Goal: Communication & Community: Participate in discussion

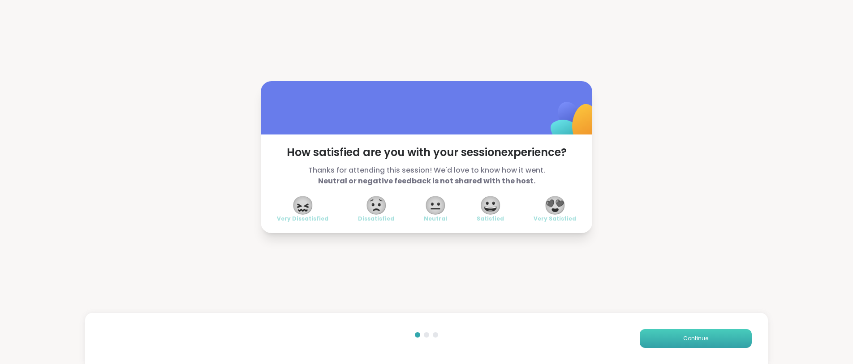
click at [691, 333] on button "Continue" at bounding box center [696, 338] width 112 height 19
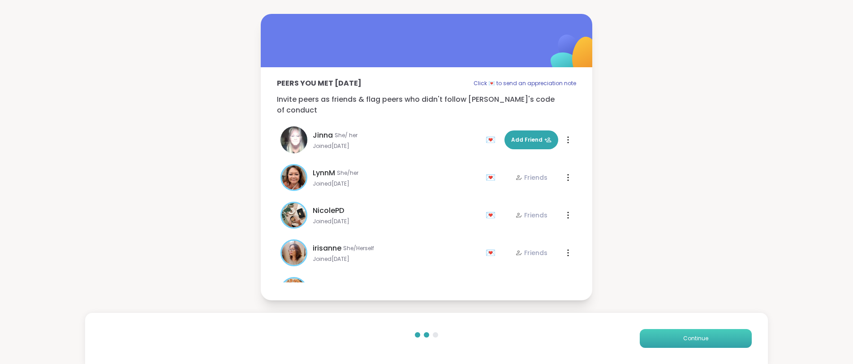
click at [685, 335] on span "Continue" at bounding box center [696, 338] width 25 height 8
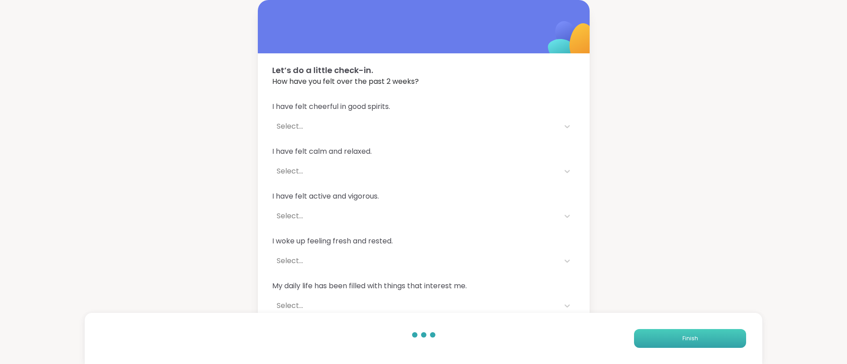
click at [708, 336] on button "Finish" at bounding box center [690, 338] width 112 height 19
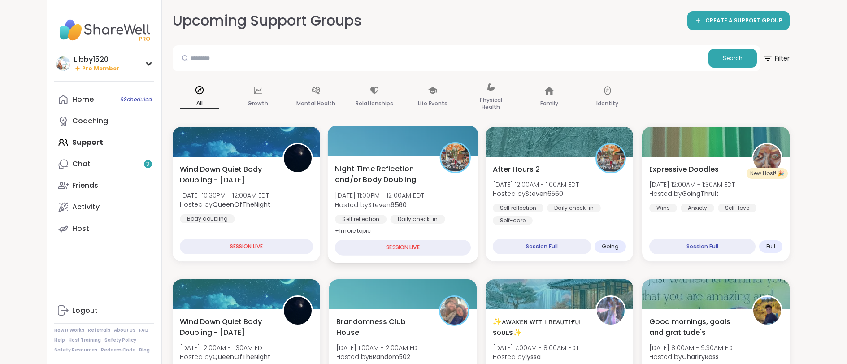
click at [381, 247] on div "SESSION LIVE" at bounding box center [403, 248] width 136 height 16
click at [387, 203] on b "Steven6560" at bounding box center [387, 204] width 39 height 9
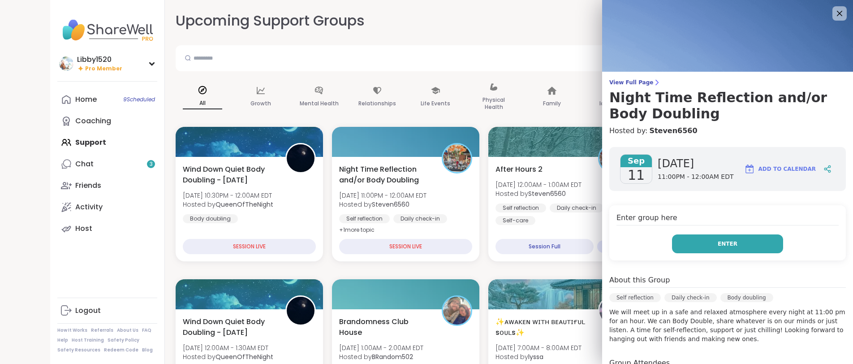
click at [688, 247] on button "Enter" at bounding box center [727, 243] width 111 height 19
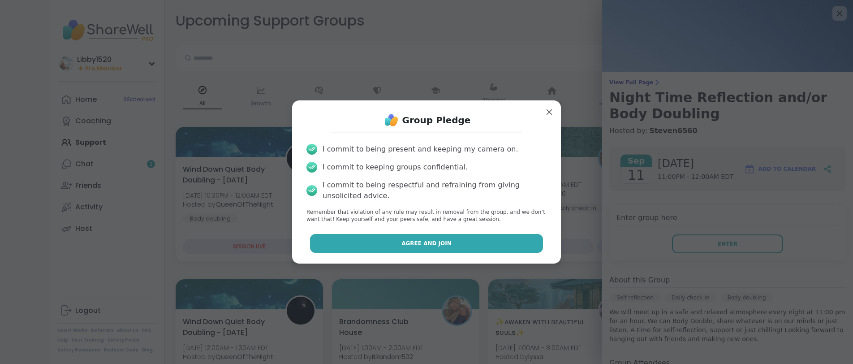
click at [498, 247] on button "Agree and Join" at bounding box center [427, 243] width 234 height 19
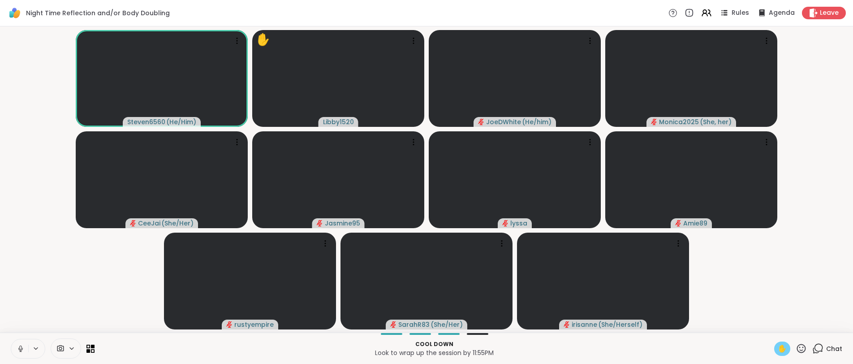
click at [778, 350] on span "✋" at bounding box center [782, 348] width 9 height 11
click at [21, 348] on icon at bounding box center [21, 349] width 8 height 8
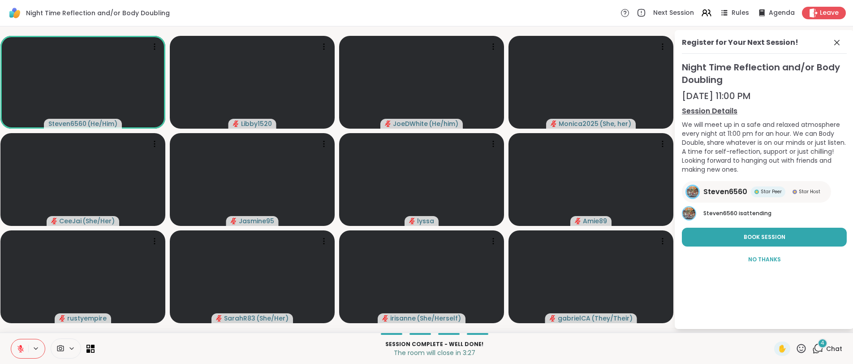
click at [74, 349] on icon at bounding box center [71, 349] width 7 height 8
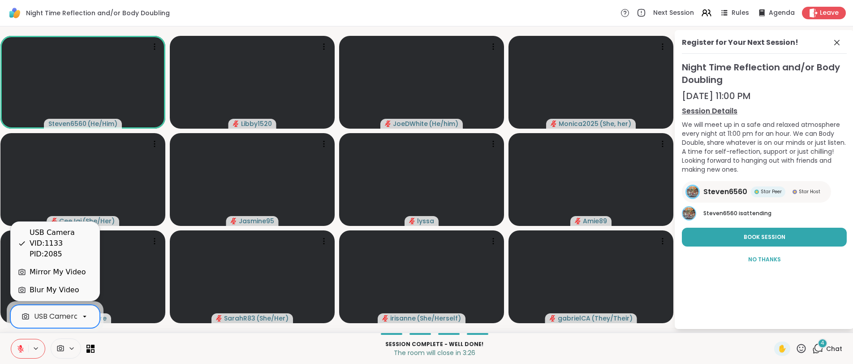
scroll to position [0, 48]
click at [86, 314] on icon at bounding box center [85, 316] width 8 height 8
click at [71, 293] on div "Blur My Video" at bounding box center [54, 290] width 49 height 11
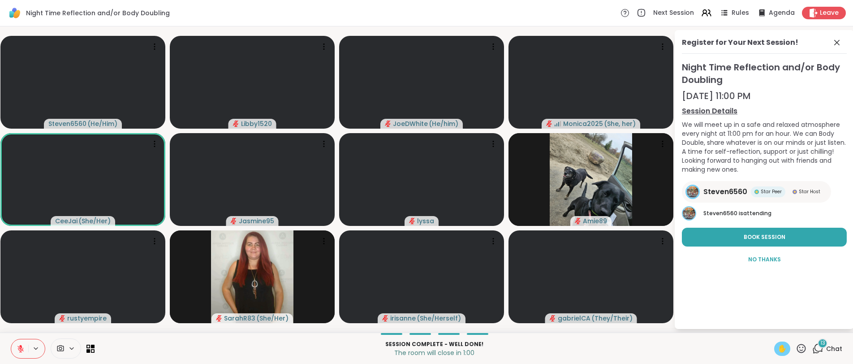
click at [779, 346] on span "✋" at bounding box center [782, 348] width 9 height 11
click at [796, 347] on icon at bounding box center [801, 348] width 11 height 11
click at [771, 329] on span "❤️" at bounding box center [775, 325] width 9 height 11
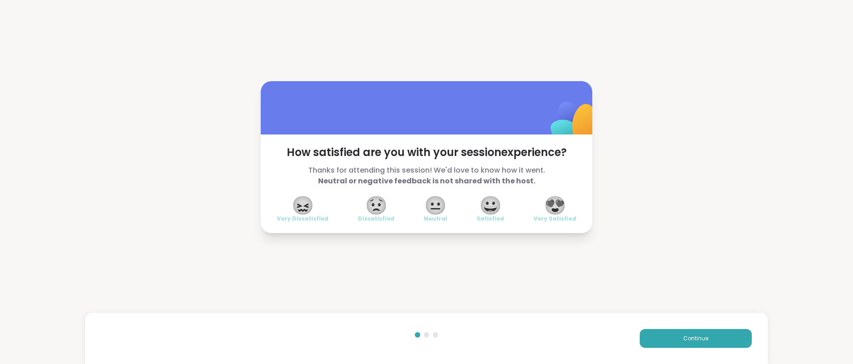
click at [559, 213] on span "😍" at bounding box center [555, 205] width 22 height 16
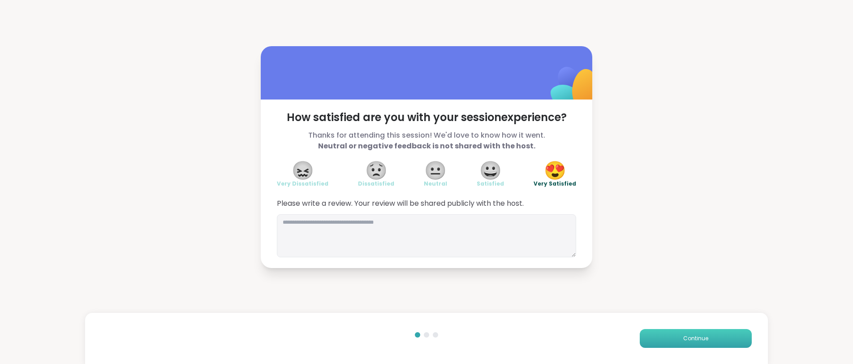
click at [703, 333] on button "Continue" at bounding box center [696, 338] width 112 height 19
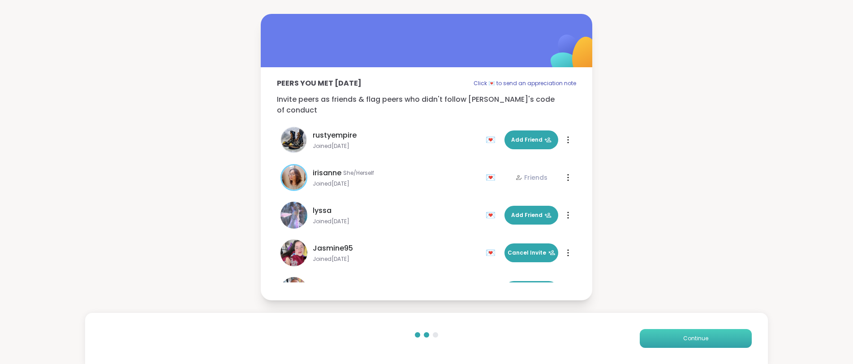
click at [703, 333] on button "Continue" at bounding box center [696, 338] width 112 height 19
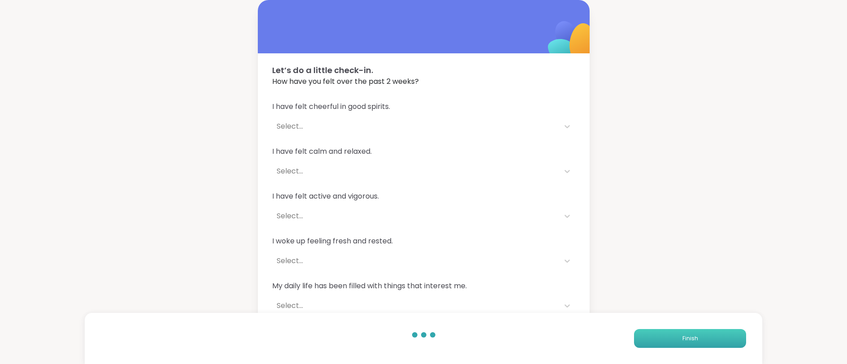
click at [702, 333] on button "Finish" at bounding box center [690, 338] width 112 height 19
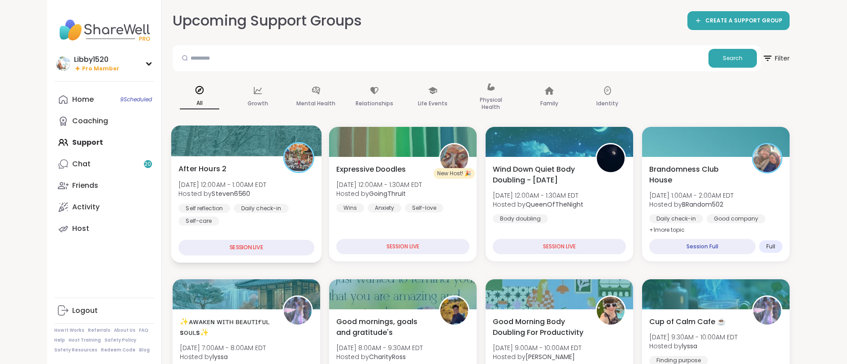
click at [262, 216] on div "Self reflection Daily check-in Self-care" at bounding box center [246, 214] width 136 height 22
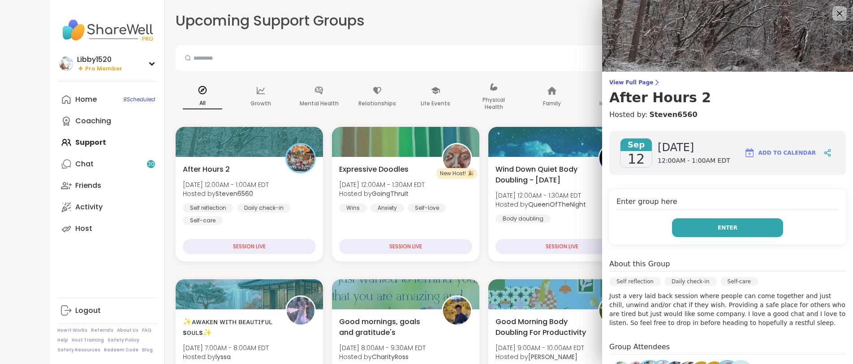
click at [705, 229] on button "Enter" at bounding box center [727, 227] width 111 height 19
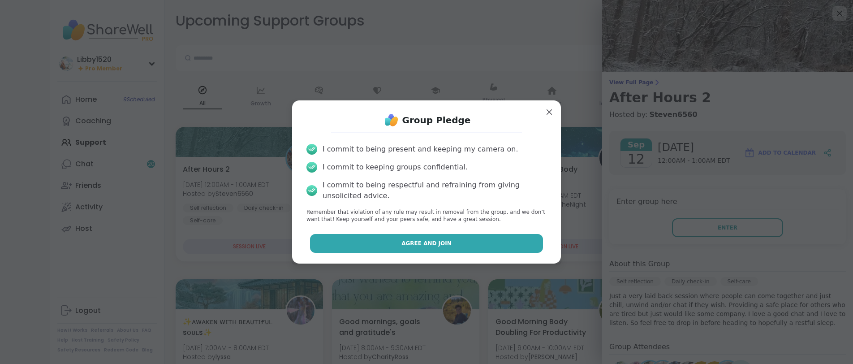
click at [490, 245] on button "Agree and Join" at bounding box center [427, 243] width 234 height 19
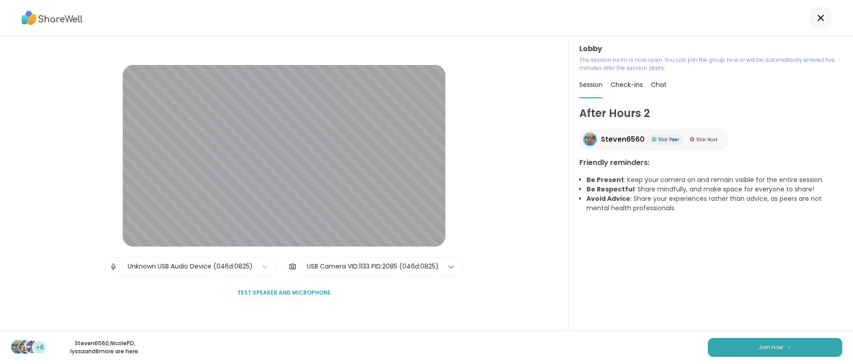
click at [453, 268] on icon at bounding box center [451, 266] width 9 height 9
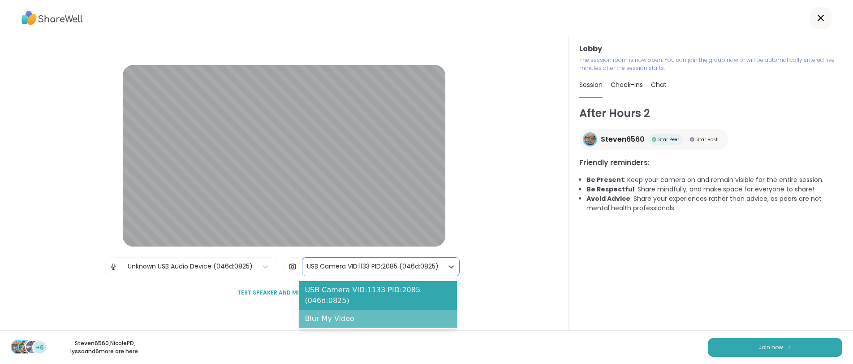
click at [346, 316] on div "Blur My Video" at bounding box center [378, 319] width 158 height 18
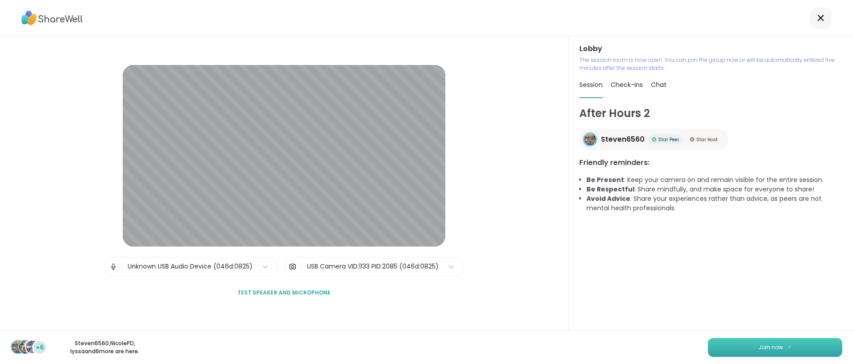
click at [759, 344] on span "Join now" at bounding box center [771, 347] width 25 height 8
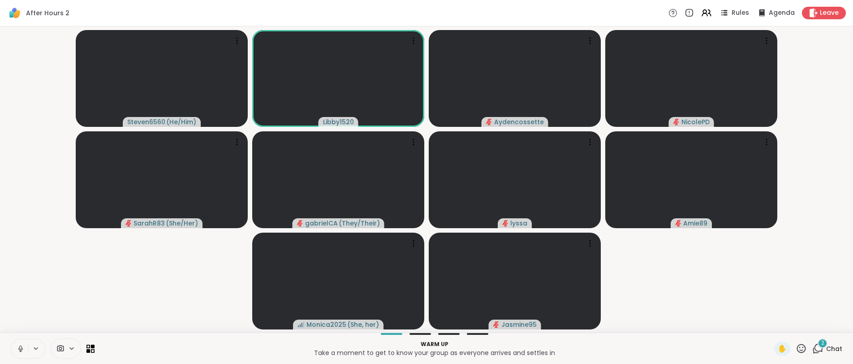
click at [17, 348] on icon at bounding box center [21, 349] width 8 height 8
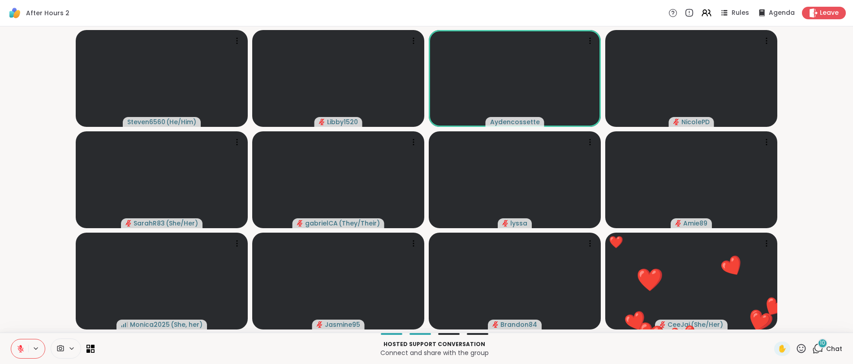
click at [796, 346] on icon at bounding box center [801, 348] width 11 height 11
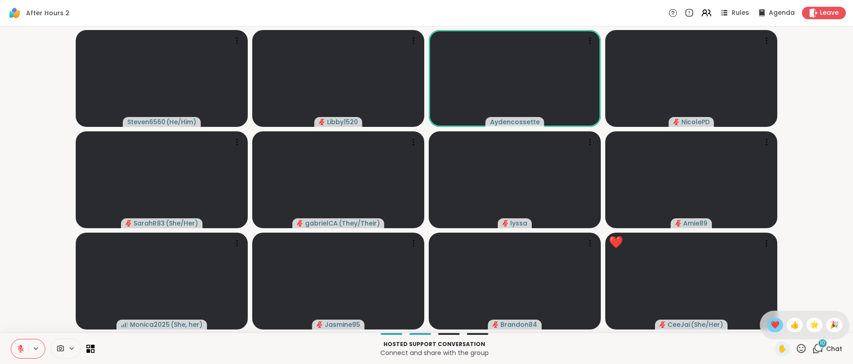
click at [773, 327] on div "❤️" at bounding box center [775, 325] width 16 height 14
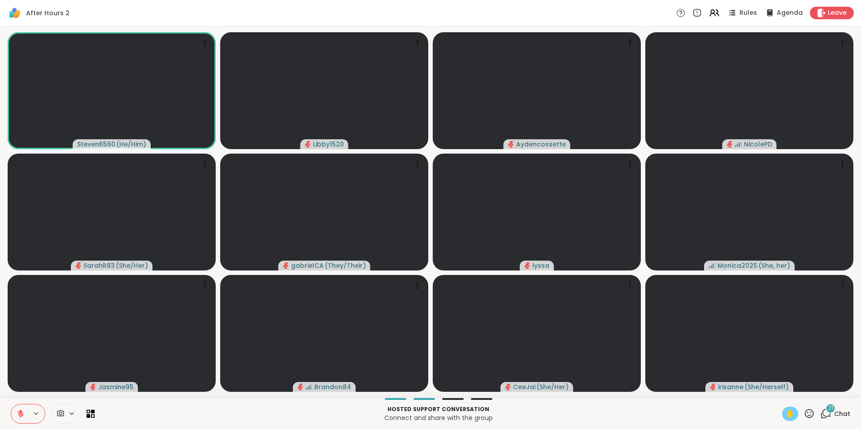
click at [785, 364] on span "✋" at bounding box center [789, 414] width 9 height 11
click at [787, 364] on span "✋" at bounding box center [789, 414] width 9 height 11
click at [17, 364] on icon at bounding box center [21, 414] width 8 height 8
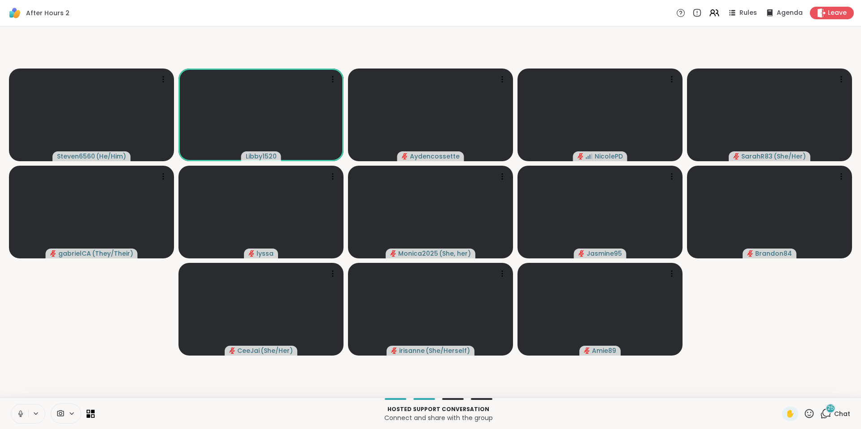
click at [20, 364] on icon at bounding box center [21, 414] width 8 height 8
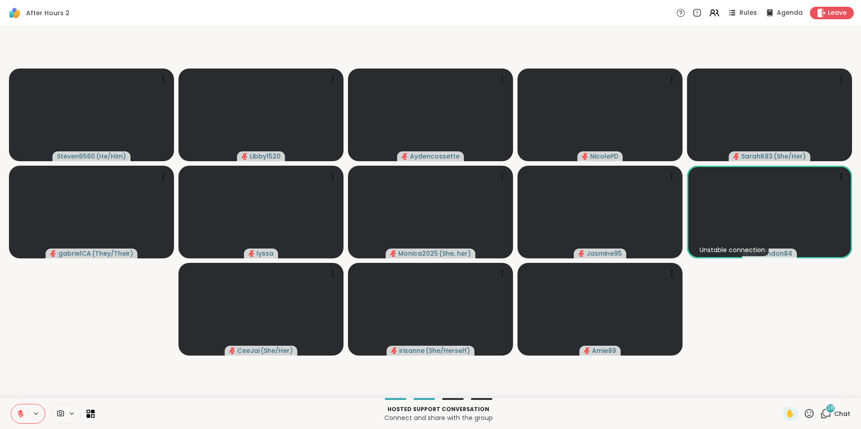
click at [805, 364] on icon at bounding box center [809, 413] width 9 height 9
click at [778, 364] on span "❤️" at bounding box center [782, 390] width 9 height 11
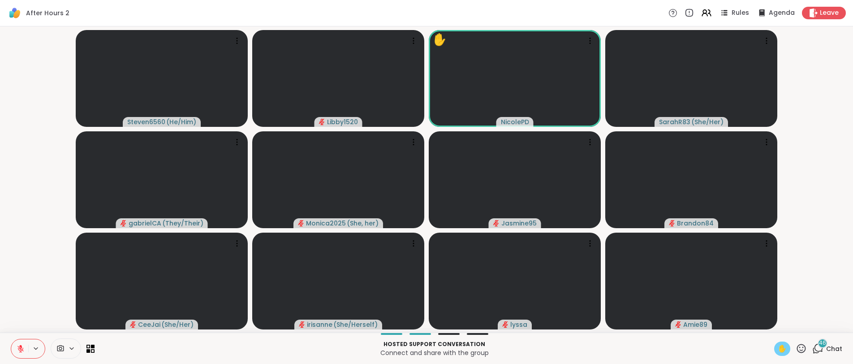
click at [778, 348] on span "✋" at bounding box center [782, 348] width 9 height 11
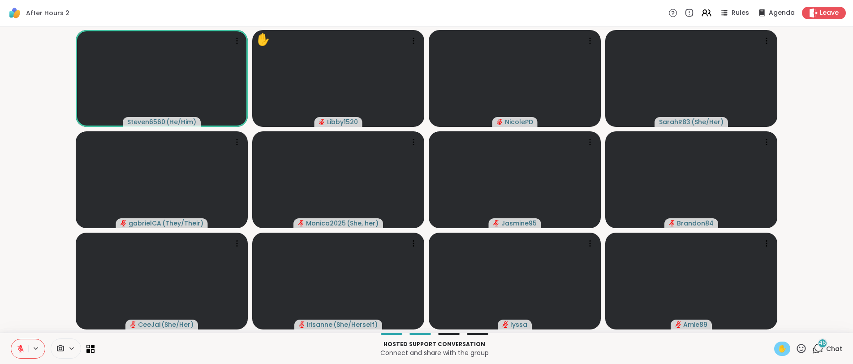
click at [24, 346] on icon at bounding box center [21, 349] width 8 height 8
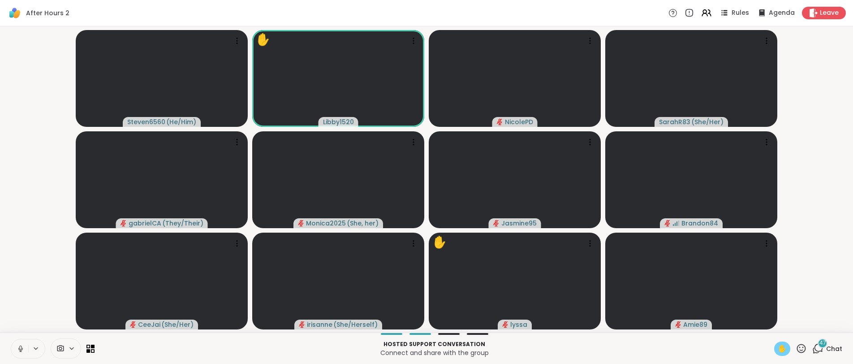
click at [18, 346] on icon at bounding box center [21, 349] width 8 height 8
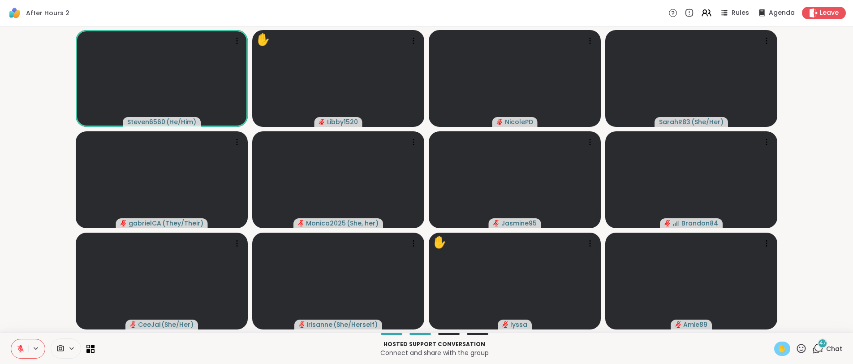
click at [778, 344] on span "✋" at bounding box center [782, 348] width 9 height 11
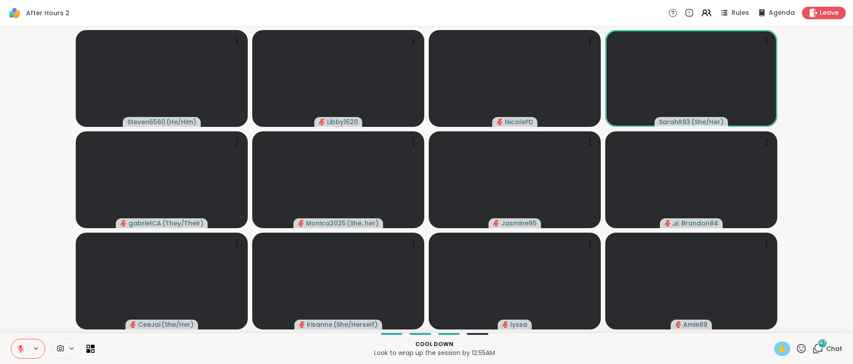
click at [775, 342] on div "✋" at bounding box center [783, 349] width 16 height 14
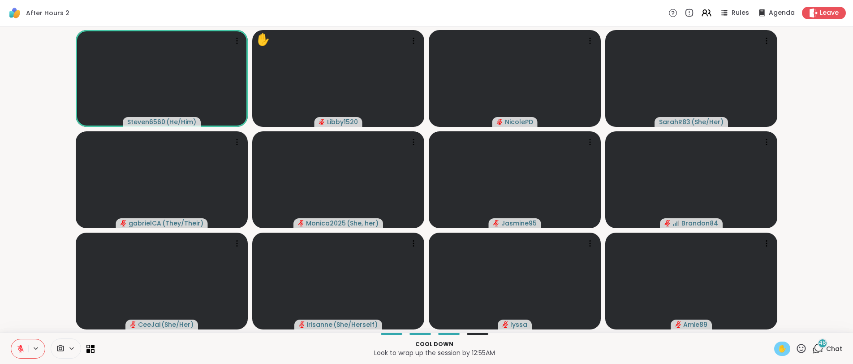
click at [781, 355] on div "Cool down Look to wrap up the session by 12:55AM ✋ 48 Chat" at bounding box center [426, 348] width 853 height 31
click at [781, 353] on div "✋" at bounding box center [783, 349] width 16 height 14
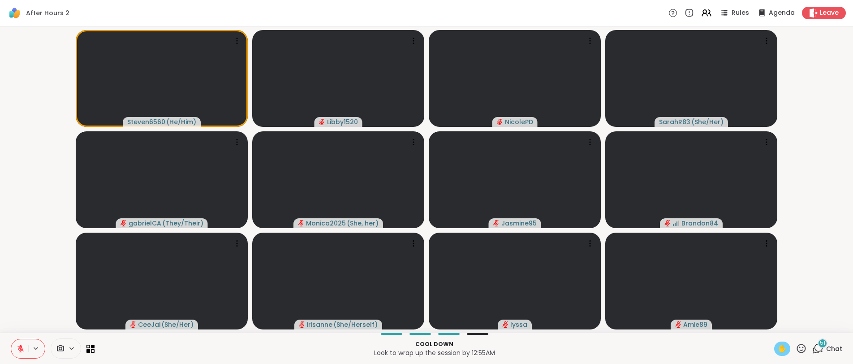
click at [779, 346] on span "✋" at bounding box center [782, 348] width 9 height 11
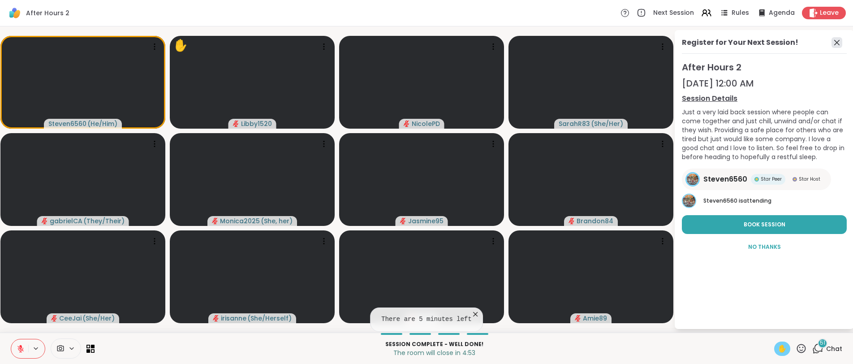
click at [837, 43] on icon at bounding box center [837, 42] width 11 height 11
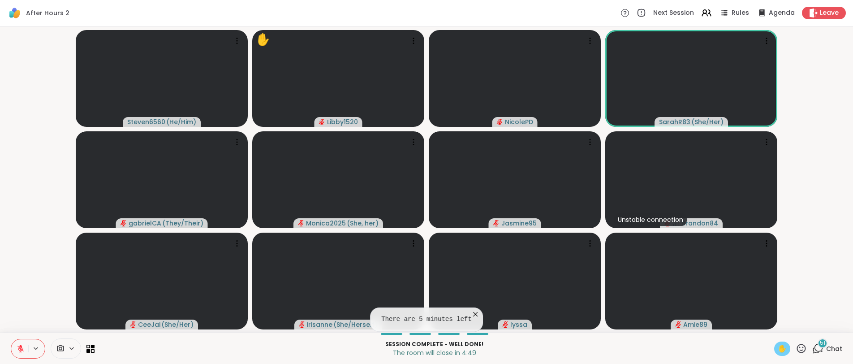
click at [778, 354] on span "✋" at bounding box center [782, 348] width 9 height 11
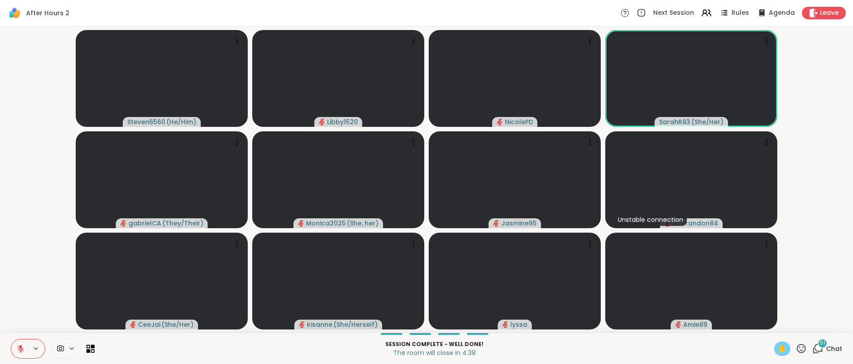
click at [778, 353] on span "✋" at bounding box center [782, 348] width 9 height 11
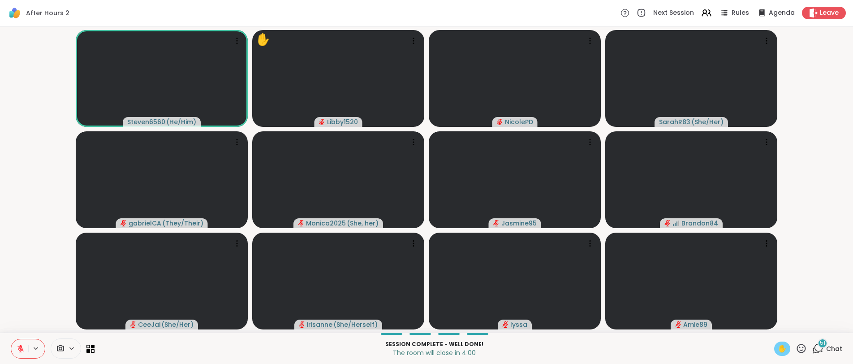
click at [778, 351] on span "✋" at bounding box center [782, 348] width 9 height 11
click at [797, 349] on icon at bounding box center [801, 348] width 11 height 11
click at [772, 325] on span "❤️" at bounding box center [775, 325] width 9 height 11
click at [781, 351] on div "✋" at bounding box center [783, 349] width 16 height 14
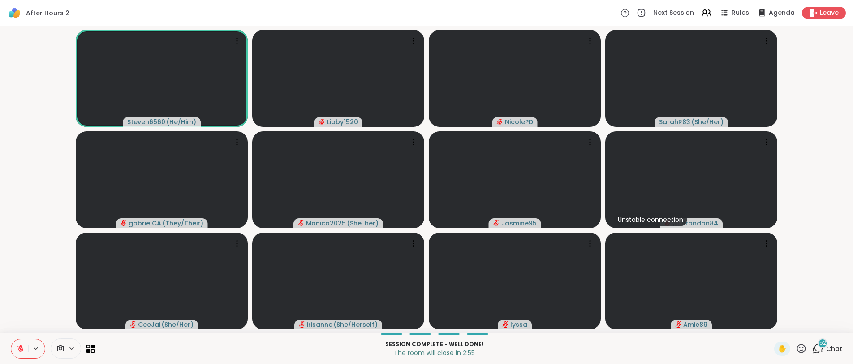
click at [803, 346] on div "✋ 52 Chat" at bounding box center [809, 349] width 68 height 14
click at [801, 347] on icon at bounding box center [801, 348] width 11 height 11
click at [791, 329] on span "👍" at bounding box center [795, 325] width 9 height 11
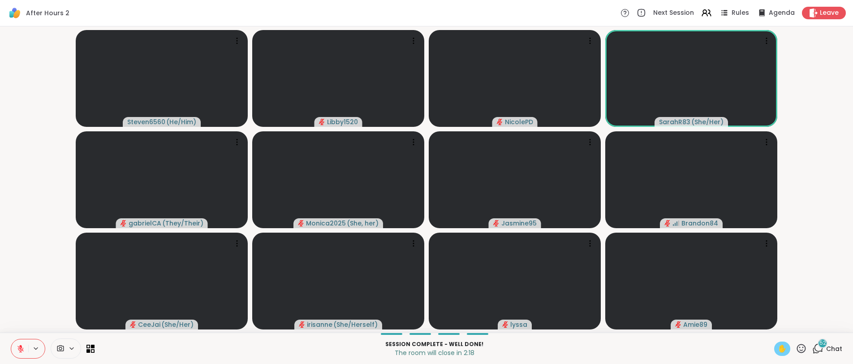
click at [779, 346] on span "✋" at bounding box center [782, 348] width 9 height 11
click at [778, 346] on span "✋" at bounding box center [782, 348] width 9 height 11
click at [820, 344] on span "52" at bounding box center [823, 343] width 7 height 8
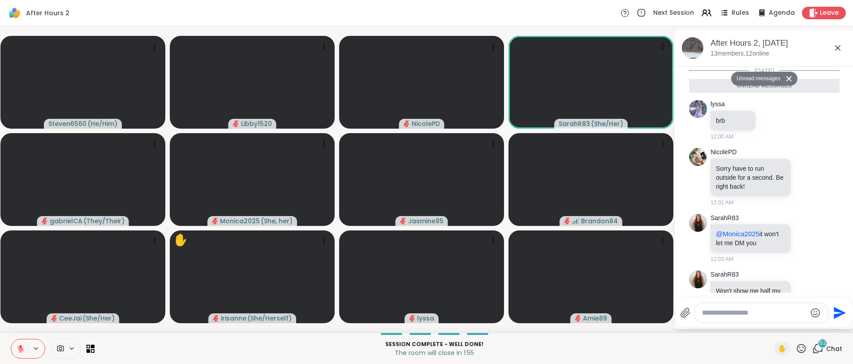
scroll to position [4648, 0]
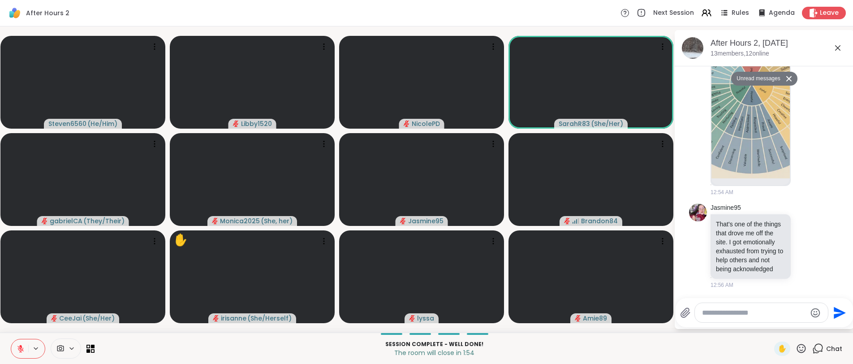
click at [736, 316] on textarea "Type your message" at bounding box center [754, 312] width 104 height 9
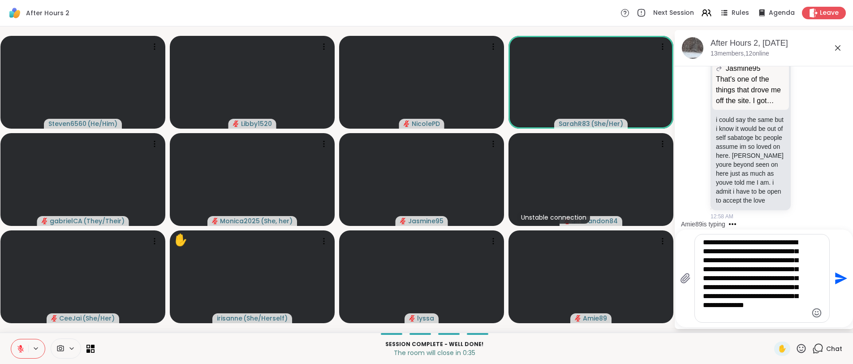
scroll to position [4906, 0]
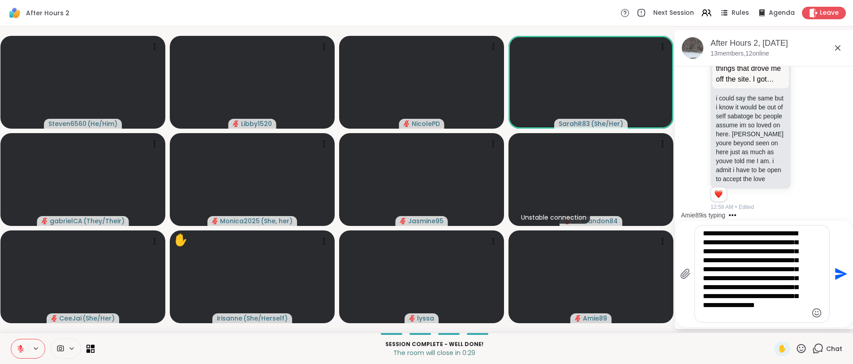
type textarea "**********"
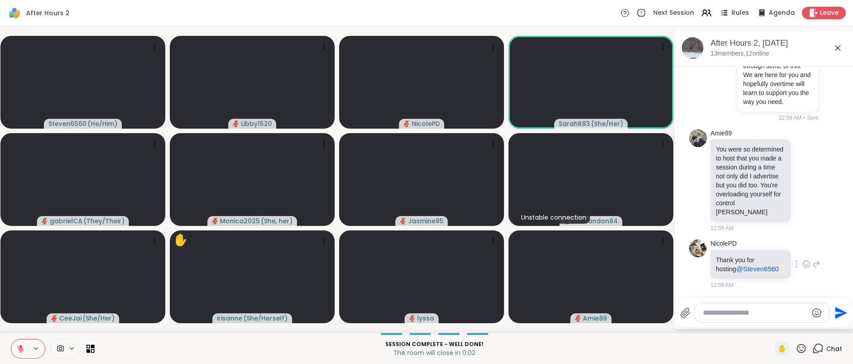
scroll to position [5205, 0]
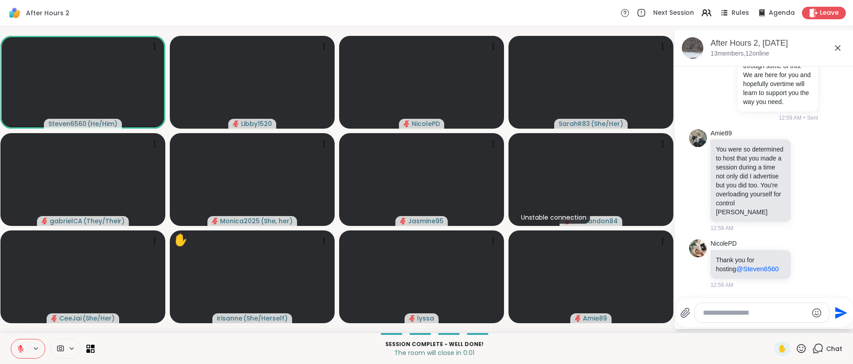
click at [730, 313] on textarea "Type your message" at bounding box center [755, 312] width 104 height 9
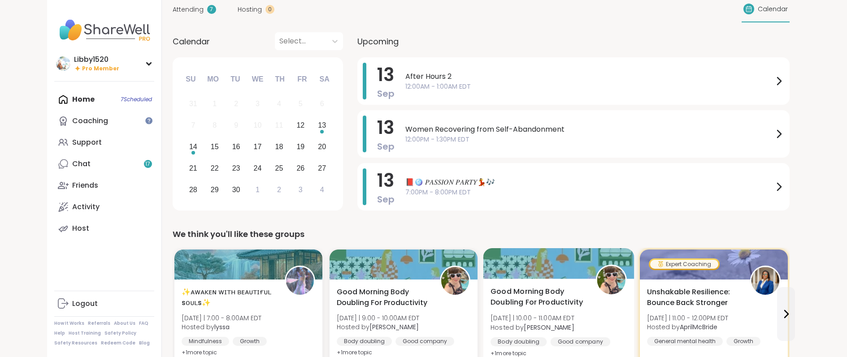
scroll to position [159, 0]
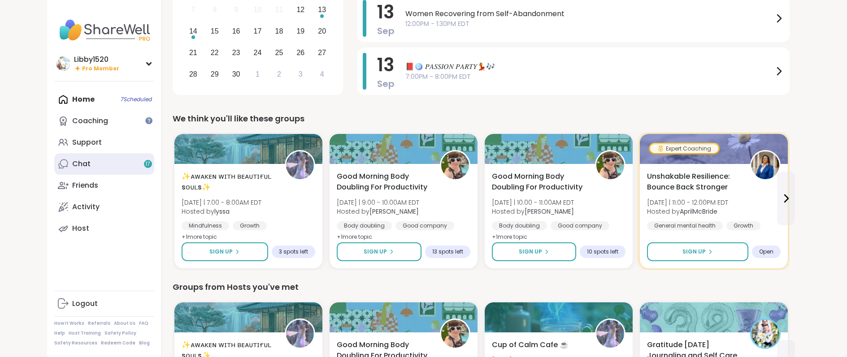
click at [93, 158] on link "Chat 17" at bounding box center [104, 164] width 100 height 22
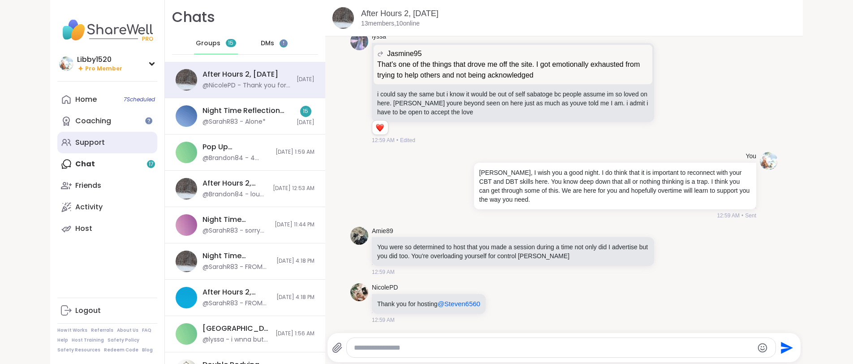
click at [95, 143] on div "Support" at bounding box center [90, 143] width 30 height 10
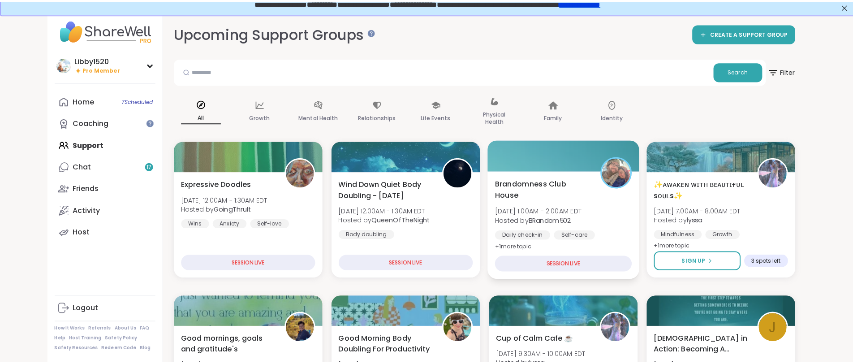
scroll to position [7, 0]
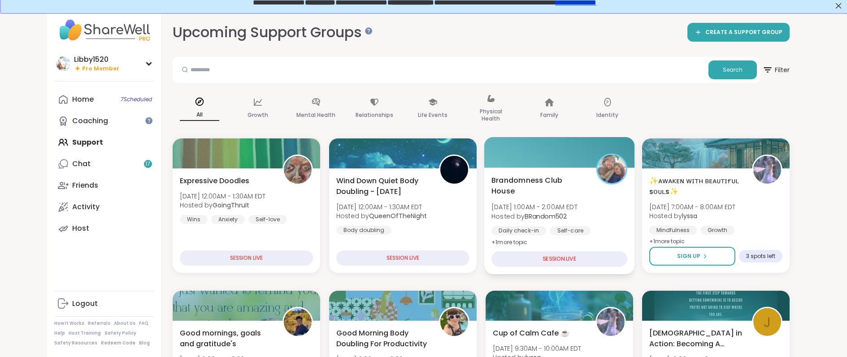
click at [491, 231] on div "Brandomness Club House Fri, Sep 12 | 1:00AM - 2:00AM EDT Hosted by BRandom502 D…" at bounding box center [559, 221] width 151 height 107
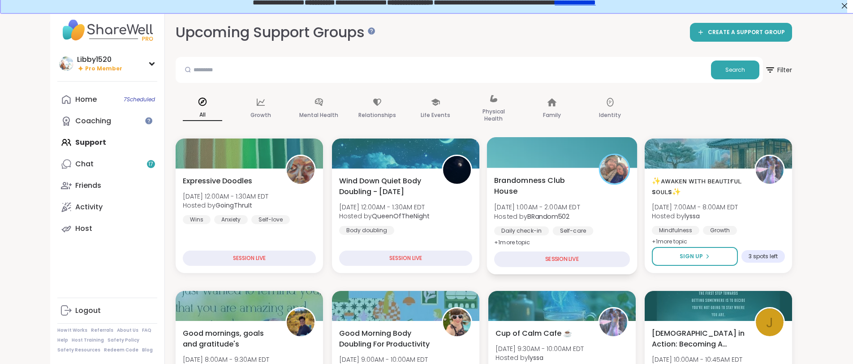
click at [533, 237] on div "Daily check-in Self-care Good company" at bounding box center [562, 237] width 136 height 22
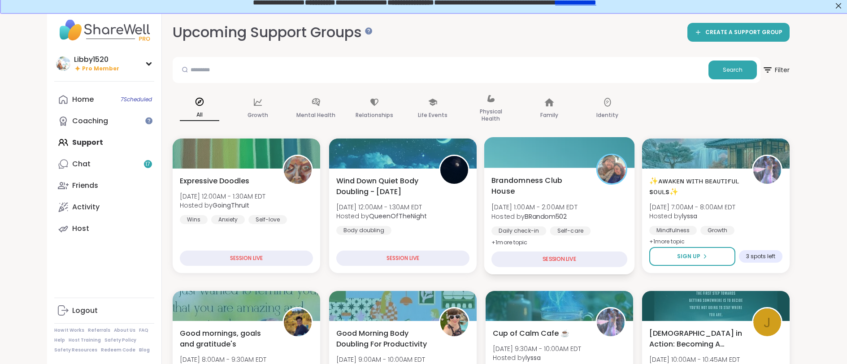
click at [532, 257] on div "SESSION LIVE" at bounding box center [559, 259] width 136 height 16
click at [516, 240] on span "+ 1 more topic" at bounding box center [509, 241] width 36 height 7
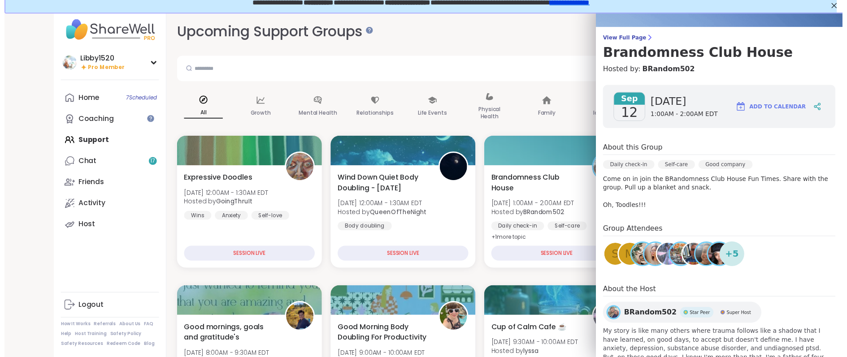
scroll to position [45, 0]
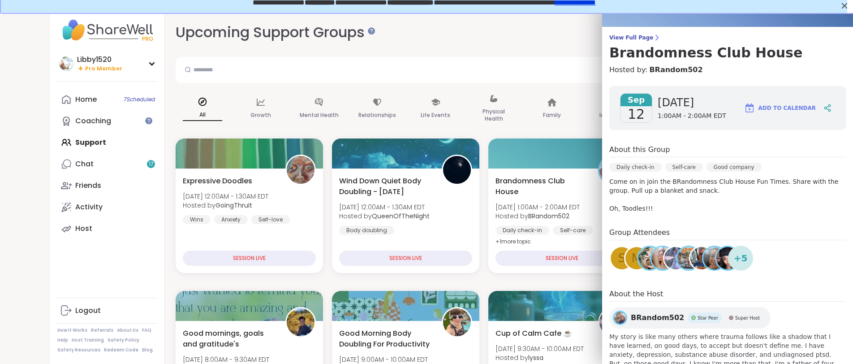
click at [611, 262] on div "s" at bounding box center [622, 258] width 22 height 22
click at [734, 258] on span "+ 5" at bounding box center [741, 257] width 14 height 13
click at [693, 264] on img at bounding box center [702, 258] width 22 height 22
click at [578, 66] on input "text" at bounding box center [443, 70] width 528 height 18
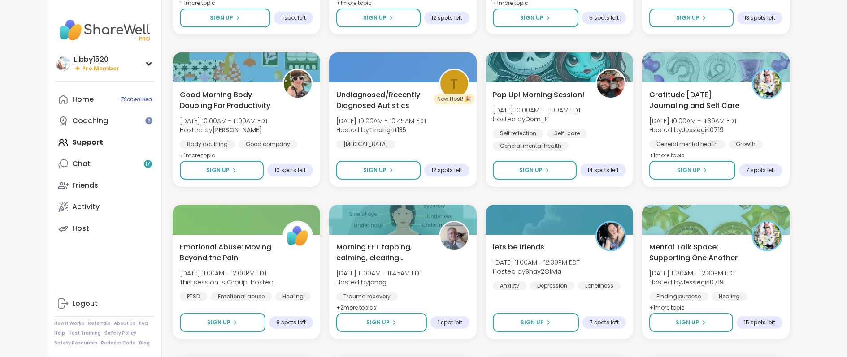
scroll to position [398, 0]
click at [123, 124] on link "Coaching" at bounding box center [104, 121] width 100 height 22
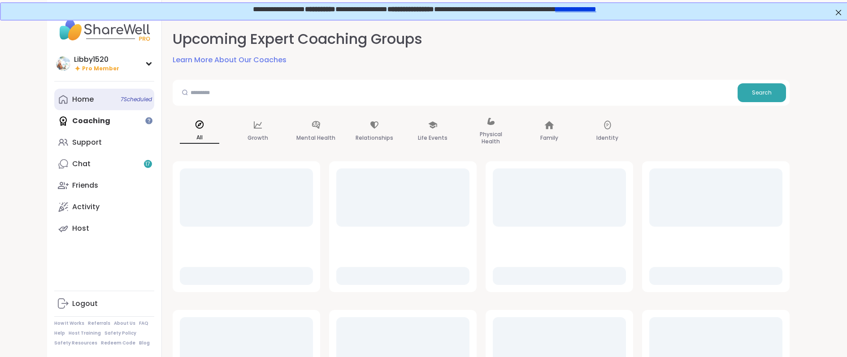
click at [85, 104] on div "Home 7 Scheduled" at bounding box center [83, 100] width 22 height 10
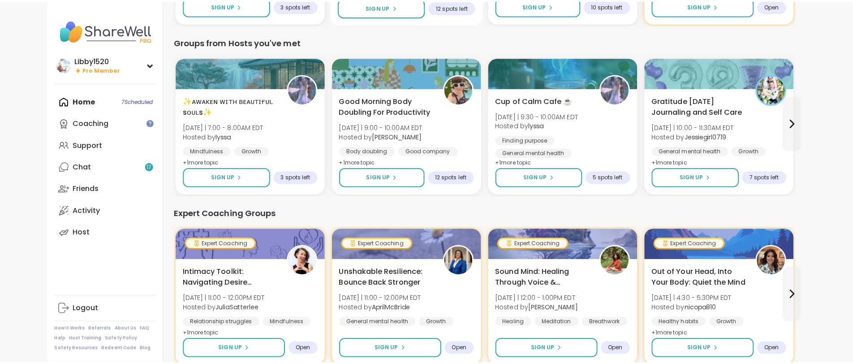
scroll to position [420, 0]
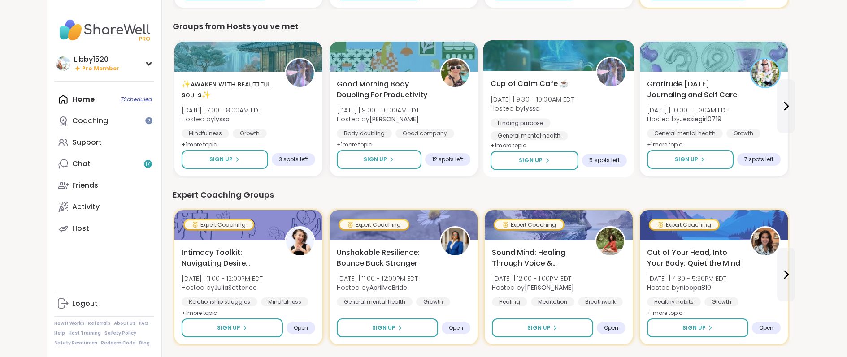
click at [616, 157] on span "5 spots left" at bounding box center [604, 160] width 30 height 7
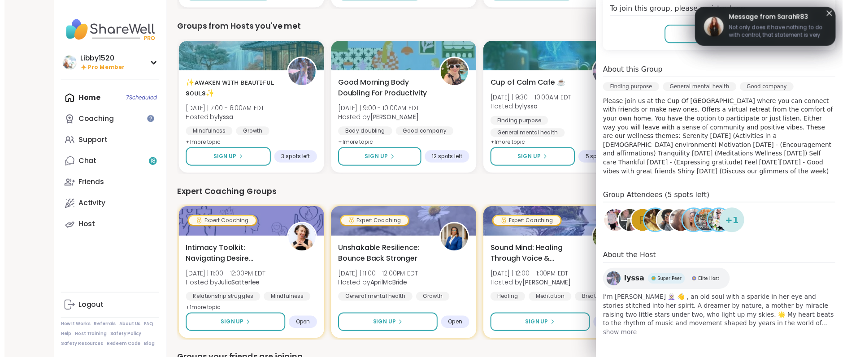
scroll to position [194, 0]
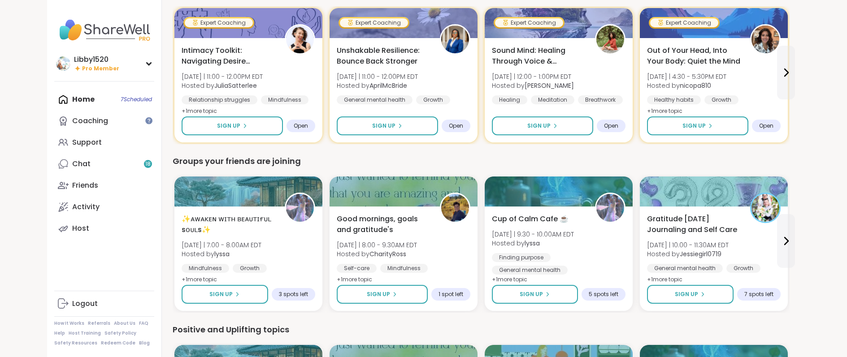
scroll to position [634, 0]
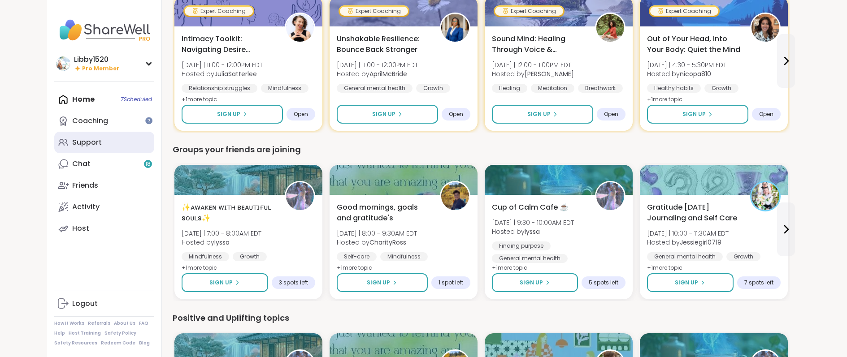
click at [107, 144] on link "Support" at bounding box center [104, 143] width 100 height 22
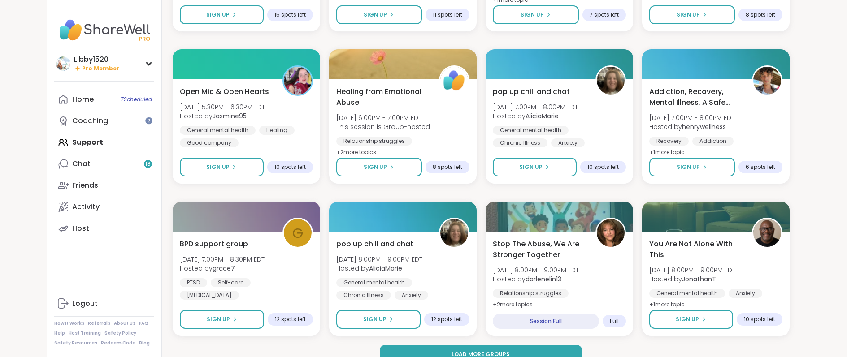
scroll to position [1178, 0]
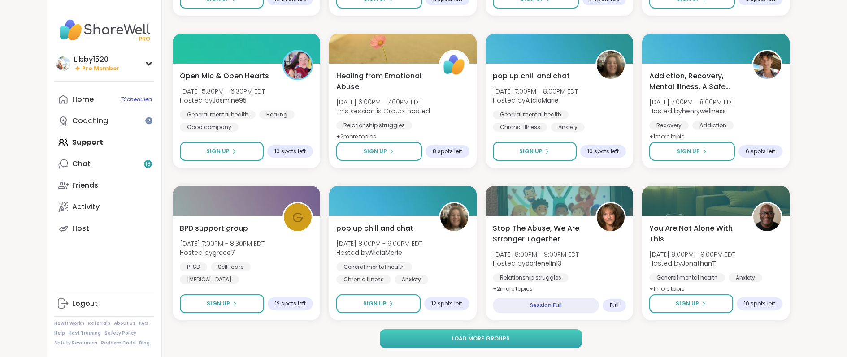
click at [463, 335] on span "Load more groups" at bounding box center [480, 339] width 58 height 8
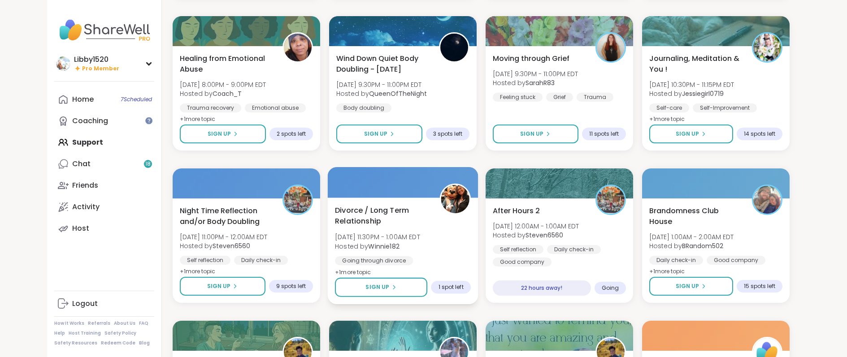
scroll to position [1542, 0]
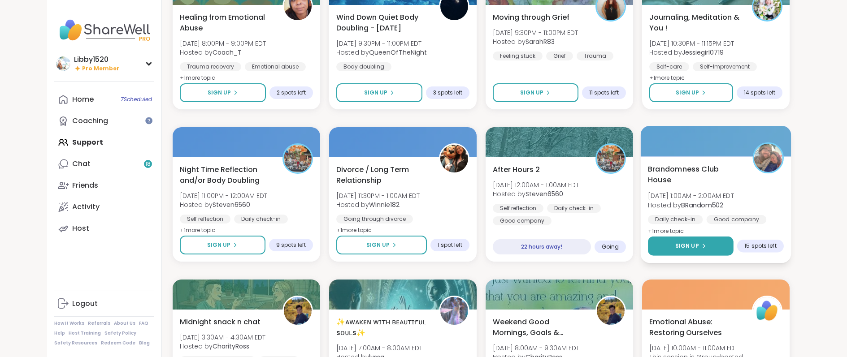
click at [677, 247] on span "Sign Up" at bounding box center [687, 246] width 24 height 8
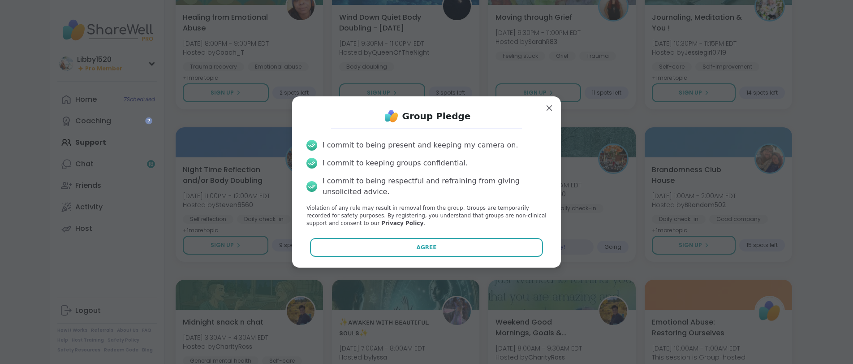
click at [515, 248] on button "Agree" at bounding box center [427, 247] width 234 height 19
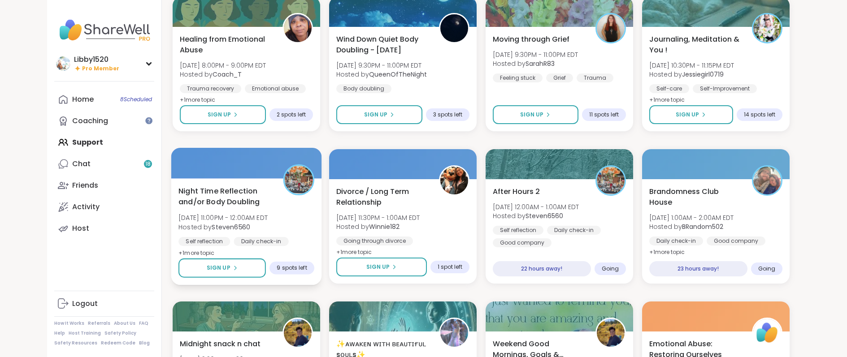
scroll to position [1524, 0]
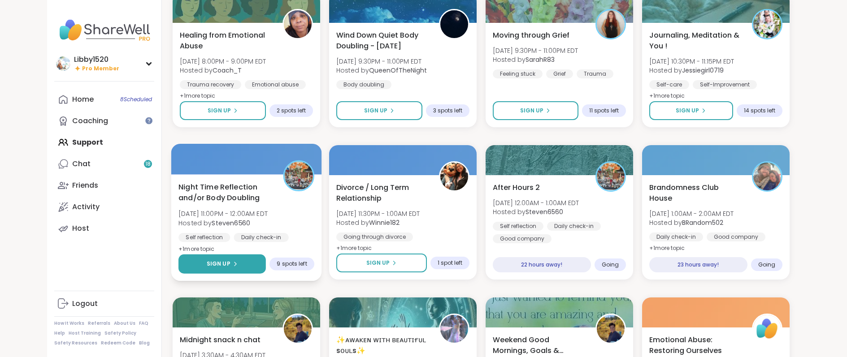
click at [245, 270] on button "Sign Up" at bounding box center [221, 264] width 87 height 19
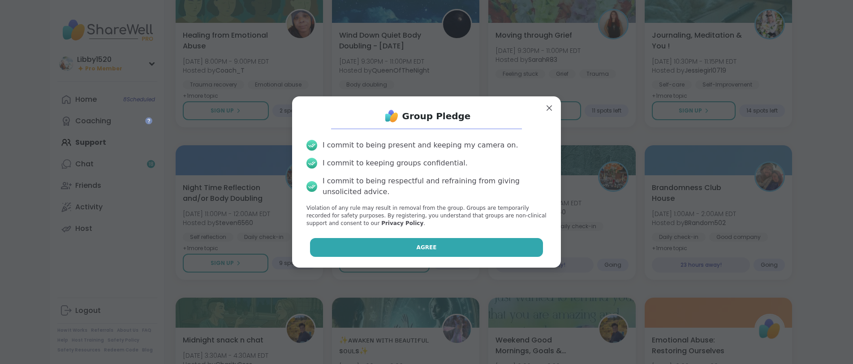
click at [410, 244] on button "Agree" at bounding box center [427, 247] width 234 height 19
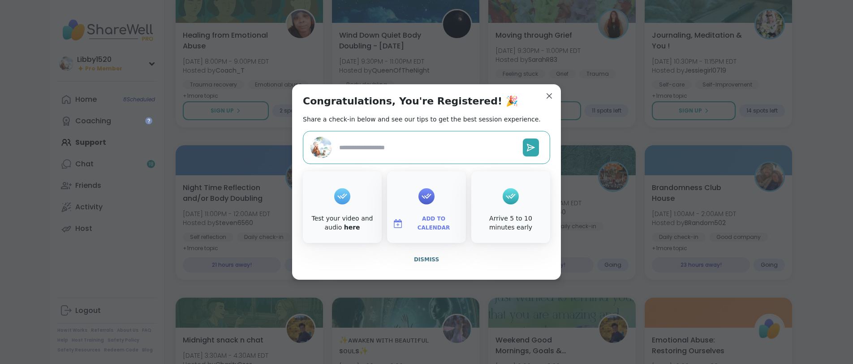
type textarea "*"
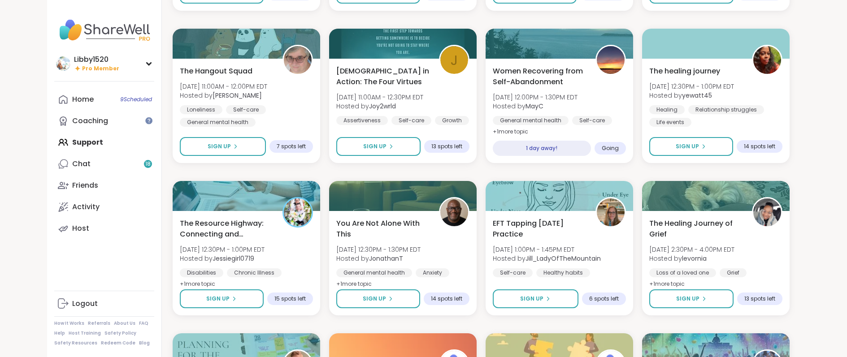
scroll to position [2143, 0]
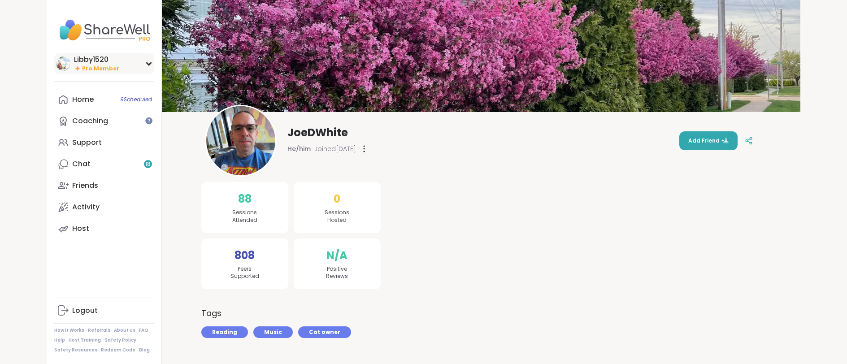
click at [90, 62] on div "Libby1520" at bounding box center [96, 60] width 45 height 10
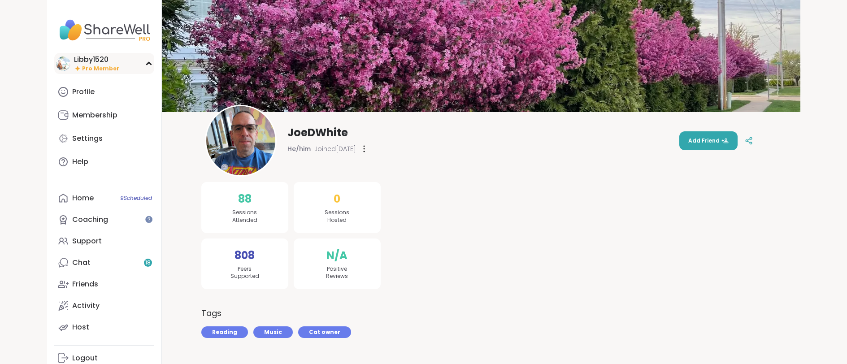
click at [92, 58] on div "Libby1520" at bounding box center [96, 60] width 45 height 10
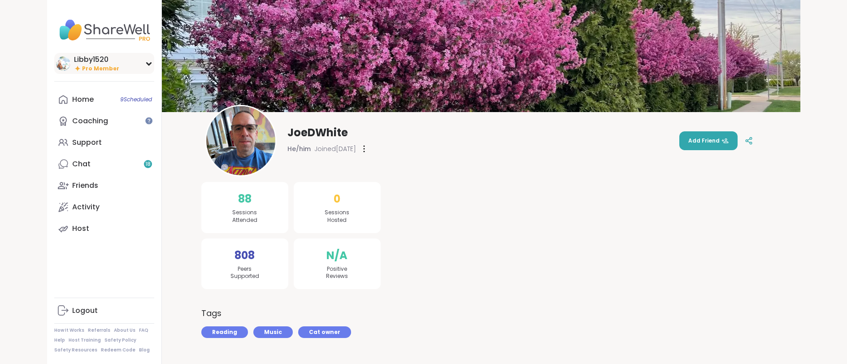
click at [92, 58] on div "Libby1520" at bounding box center [96, 60] width 45 height 10
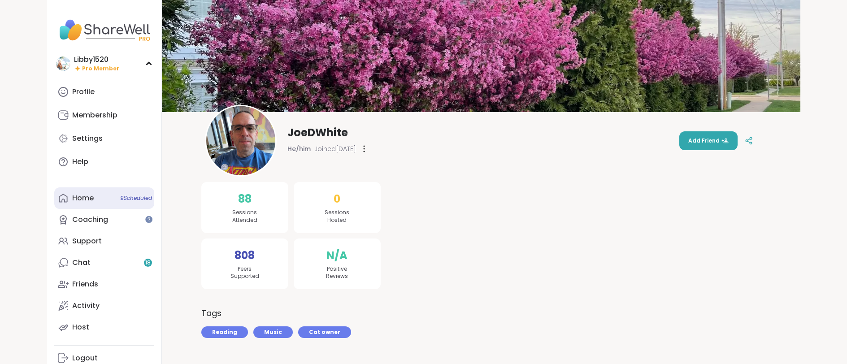
click at [105, 191] on link "Home 9 Scheduled" at bounding box center [104, 198] width 100 height 22
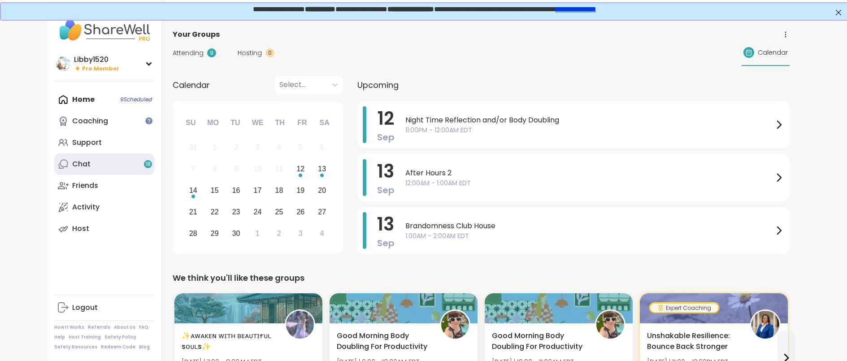
click at [135, 160] on link "Chat 18" at bounding box center [104, 164] width 100 height 22
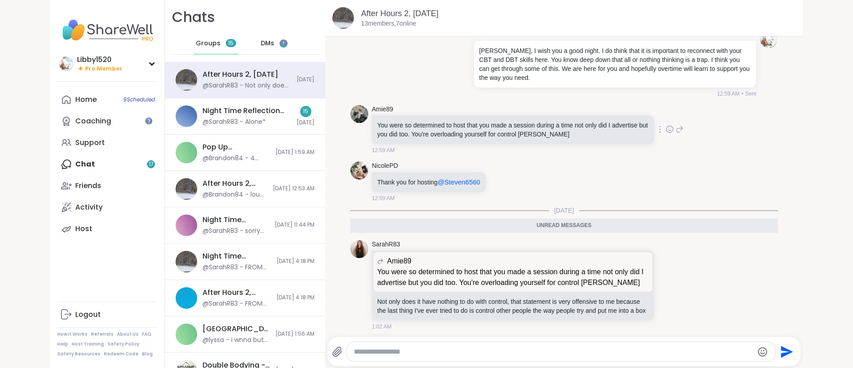
scroll to position [3669, 0]
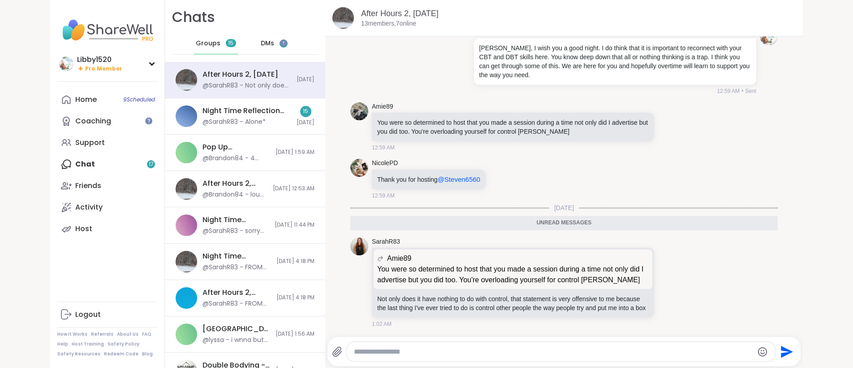
click at [428, 348] on textarea "Type your message" at bounding box center [553, 351] width 399 height 9
type textarea "**********"
drag, startPoint x: 594, startPoint y: 353, endPoint x: 365, endPoint y: 296, distance: 235.5
click at [339, 336] on div "After Hours 2, Sep 12 13 members, 7 online Today lyssa brb 12:00 AM NicolePD So…" at bounding box center [564, 184] width 478 height 368
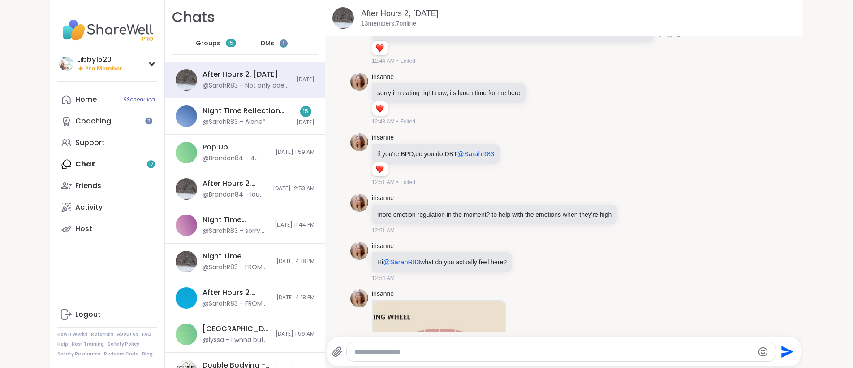
scroll to position [2984, 0]
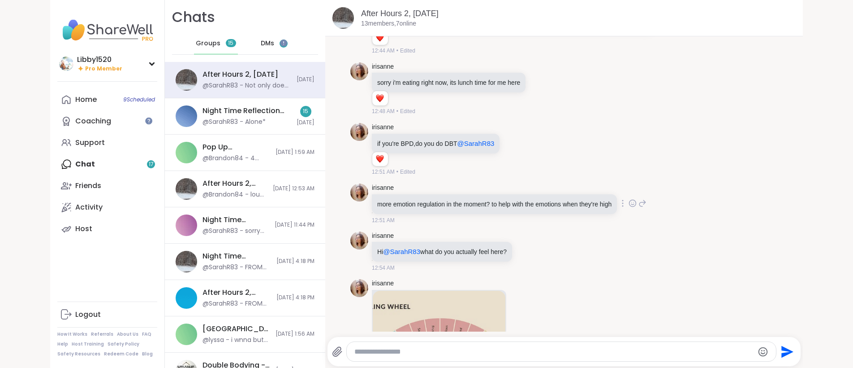
click at [637, 205] on icon at bounding box center [633, 203] width 8 height 9
click at [566, 190] on div "Select Reaction: Heart" at bounding box center [562, 189] width 8 height 8
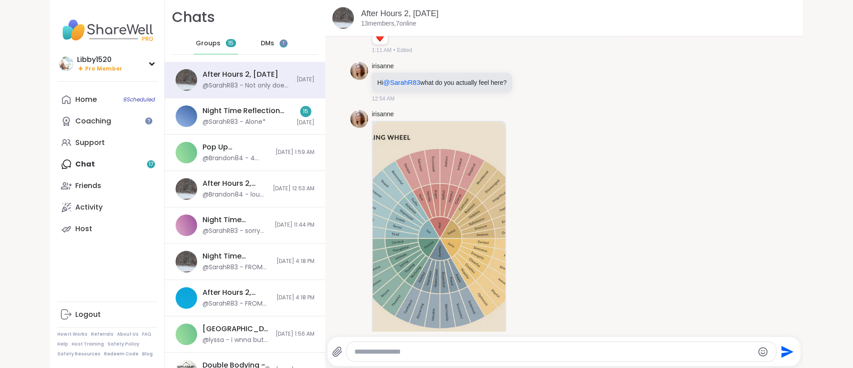
scroll to position [3168, 0]
click at [532, 80] on icon at bounding box center [528, 80] width 8 height 9
click at [460, 66] on div "Select Reaction: Heart" at bounding box center [457, 66] width 8 height 8
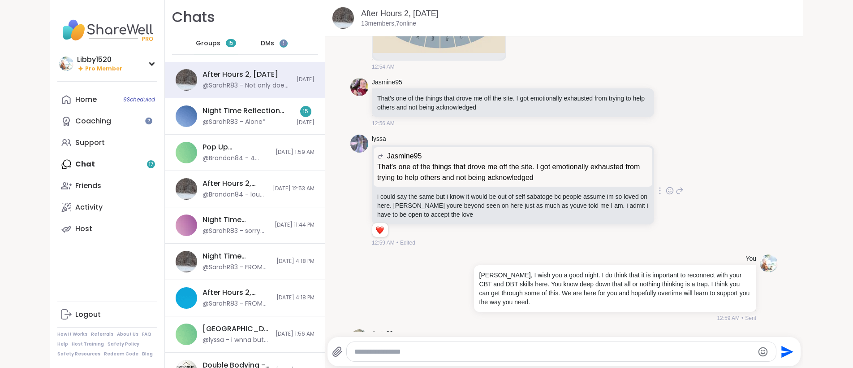
scroll to position [3482, 0]
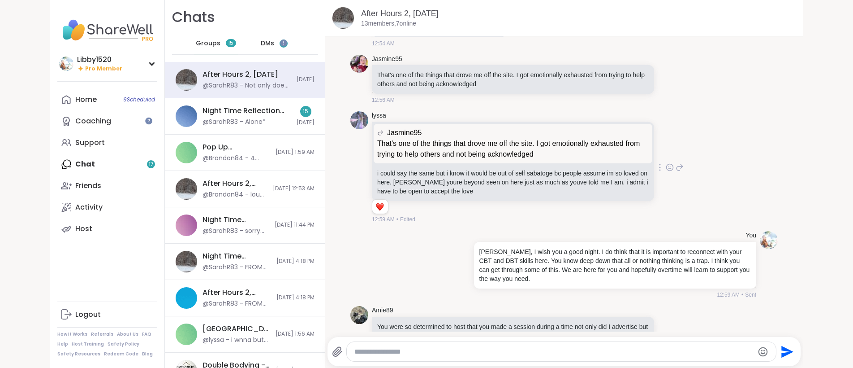
click at [676, 167] on icon at bounding box center [680, 167] width 8 height 11
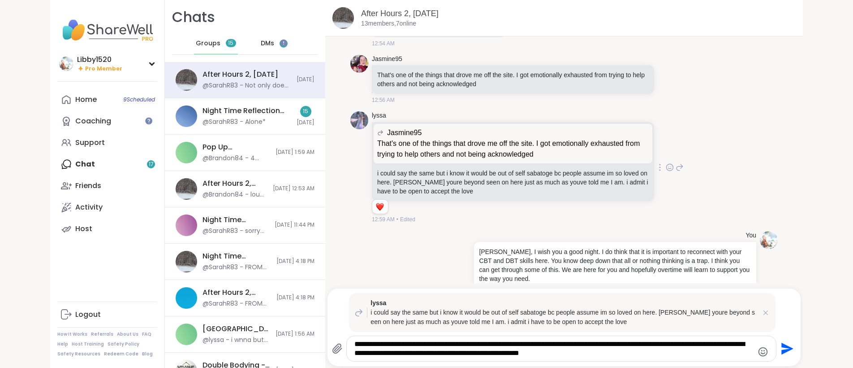
type textarea "**********"
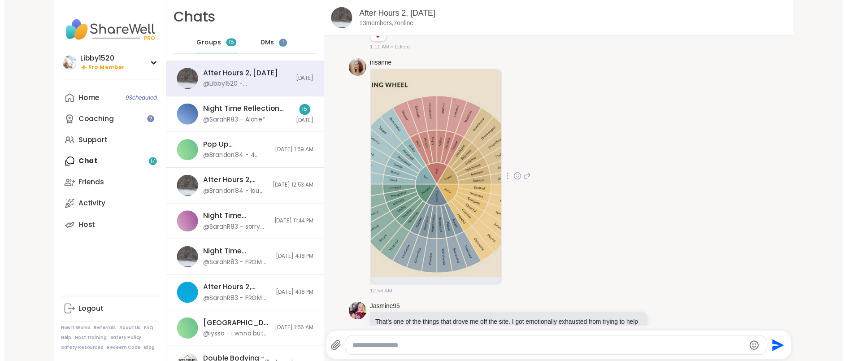
scroll to position [3048, 0]
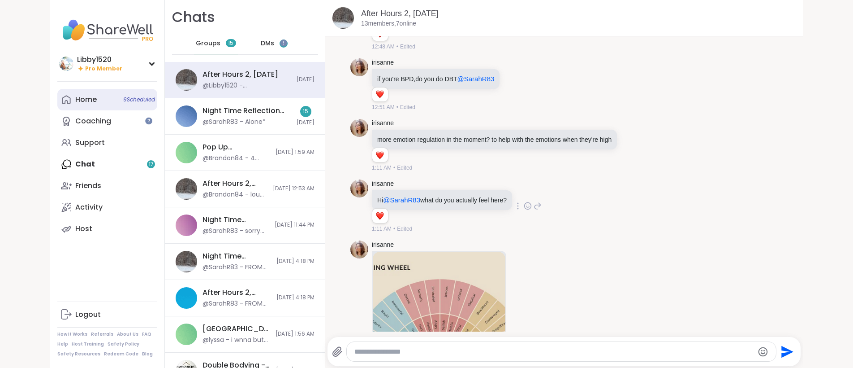
click at [77, 104] on div "Home 9 Scheduled" at bounding box center [86, 100] width 22 height 10
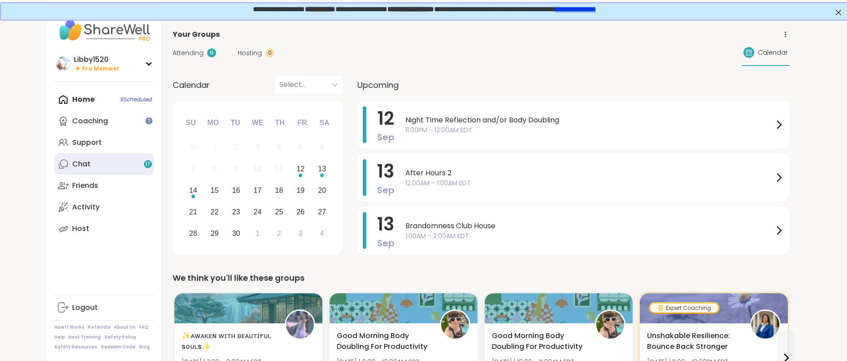
click at [95, 160] on link "Chat 17" at bounding box center [104, 164] width 100 height 22
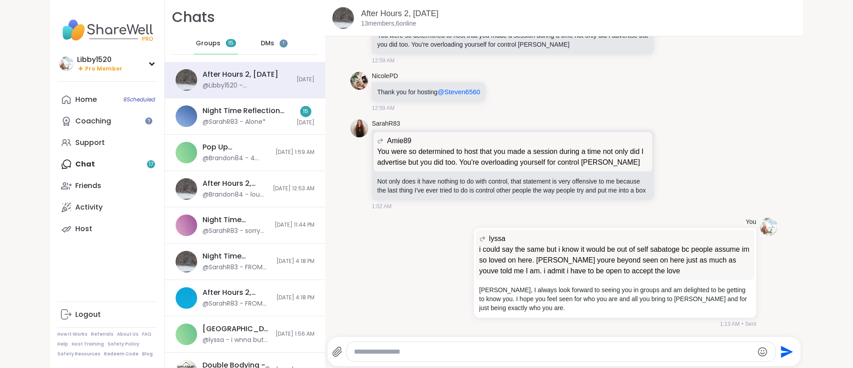
click at [132, 162] on div "Home 9 Scheduled Coaching Support Chat 17 Friends Activity Host" at bounding box center [107, 164] width 100 height 151
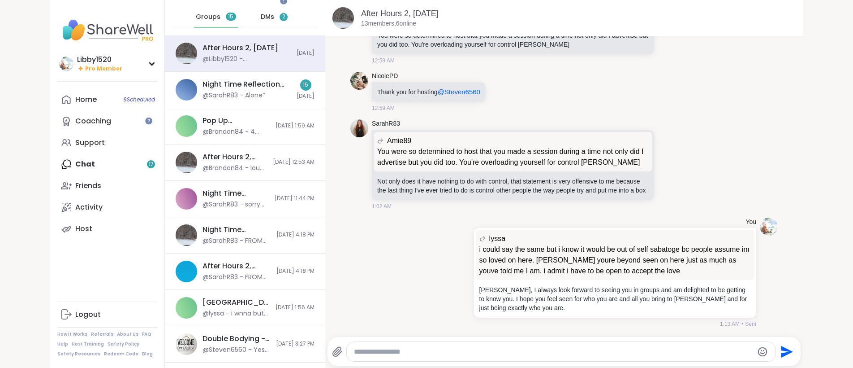
scroll to position [7, 0]
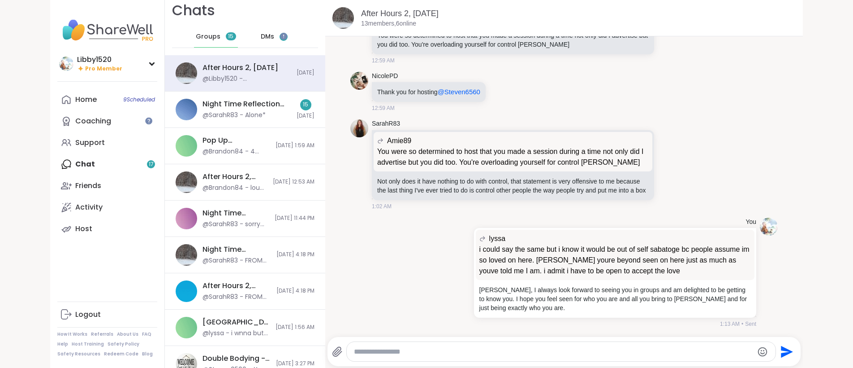
click at [270, 32] on div "DMs 2" at bounding box center [275, 37] width 44 height 22
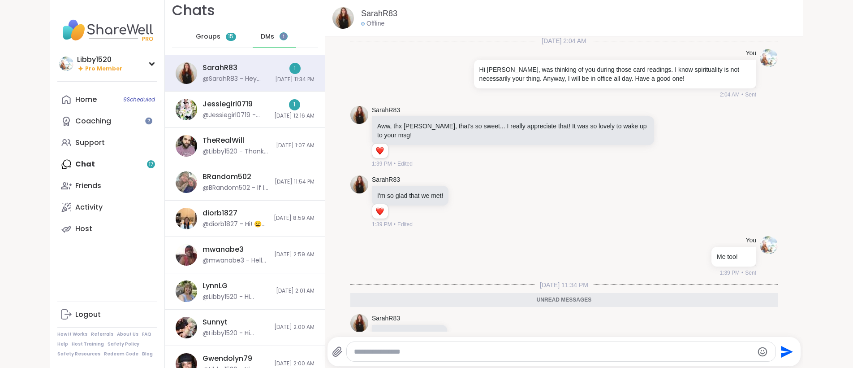
scroll to position [27, 0]
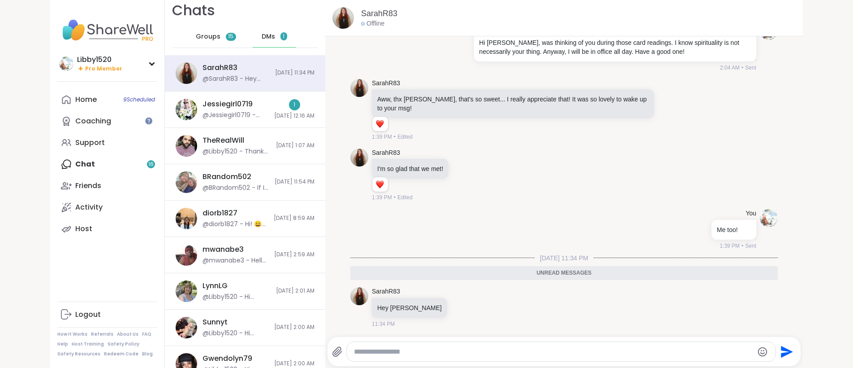
click at [423, 350] on textarea "Type your message" at bounding box center [553, 351] width 399 height 9
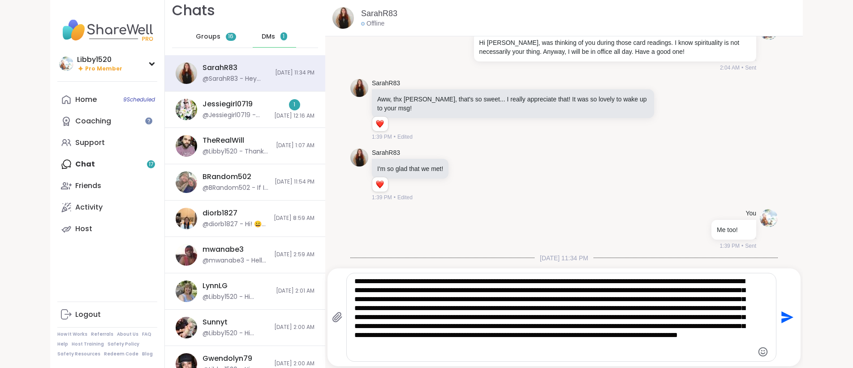
click at [537, 342] on textarea "**********" at bounding box center [554, 317] width 399 height 81
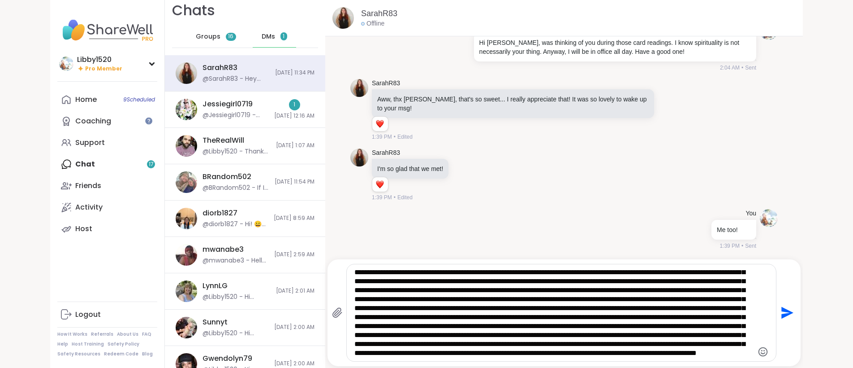
scroll to position [36, 0]
click at [723, 299] on textarea "Type your message" at bounding box center [554, 313] width 399 height 90
click at [593, 355] on textarea "Type your message" at bounding box center [554, 313] width 399 height 90
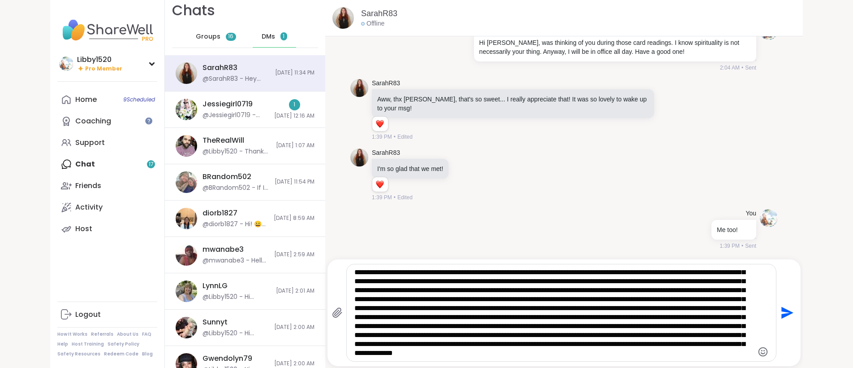
type textarea "**********"
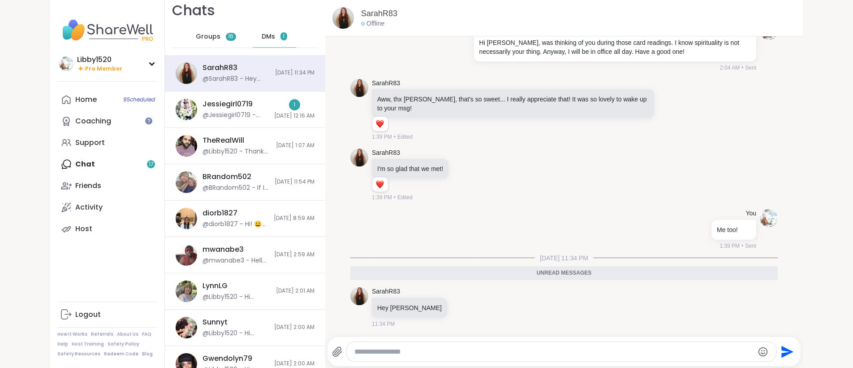
scroll to position [260, 0]
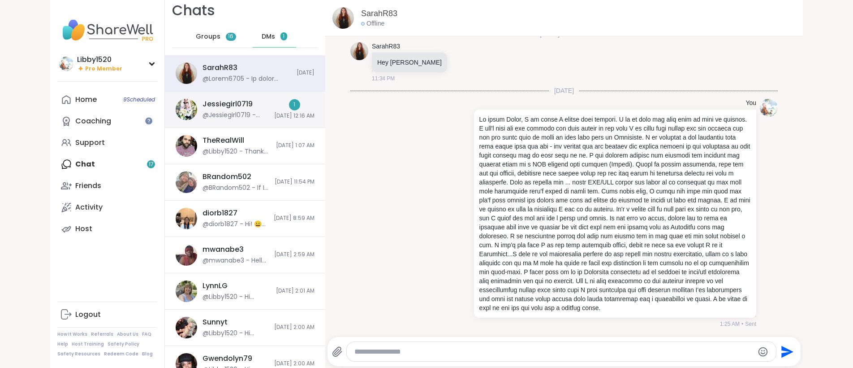
click at [242, 111] on div "@Jessiegirl0719 - [URL][DOMAIN_NAME]" at bounding box center [236, 115] width 66 height 9
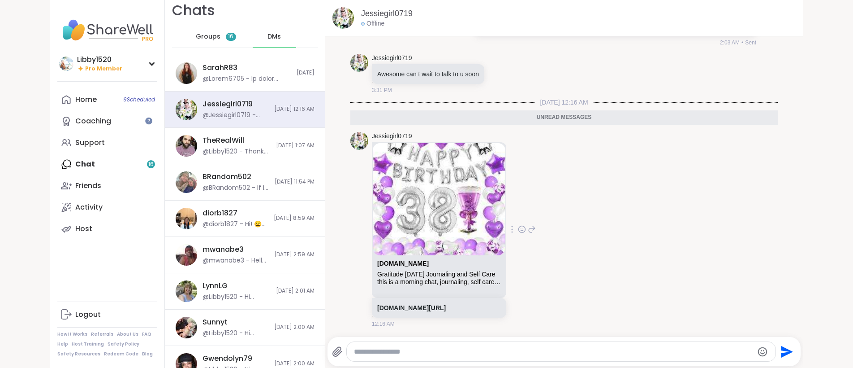
scroll to position [59, 0]
click at [429, 272] on div "Gratitude [DATE] Journaling and Self Care" at bounding box center [439, 276] width 124 height 8
click at [426, 309] on link "sharewellnow.com/series/c96eadb4-84c5-4a17-ac07-4a8b49884f6c" at bounding box center [411, 309] width 69 height 7
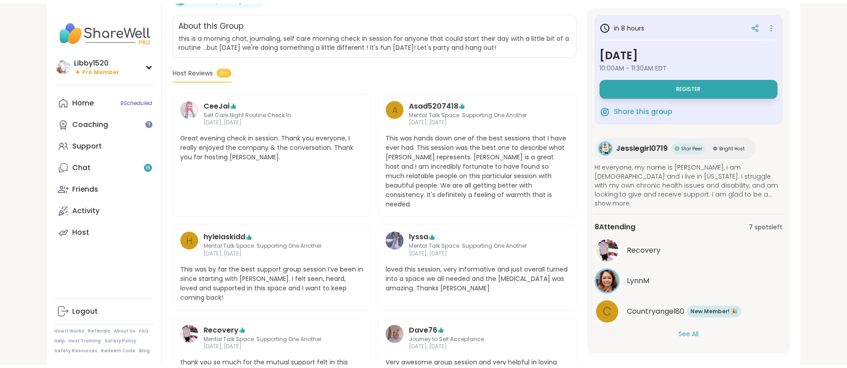
scroll to position [193, 0]
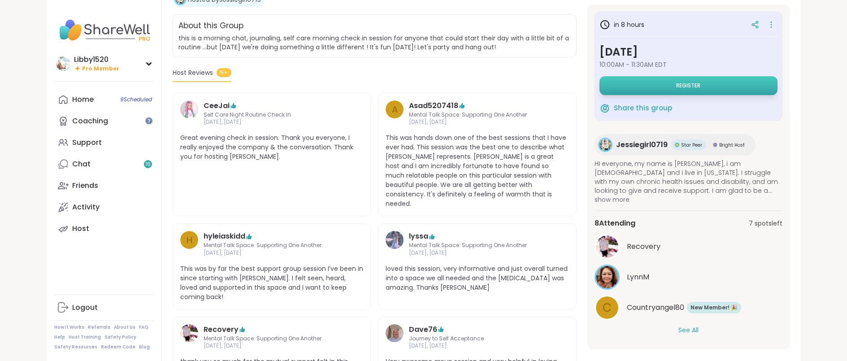
click at [712, 86] on button "Register" at bounding box center [688, 85] width 178 height 19
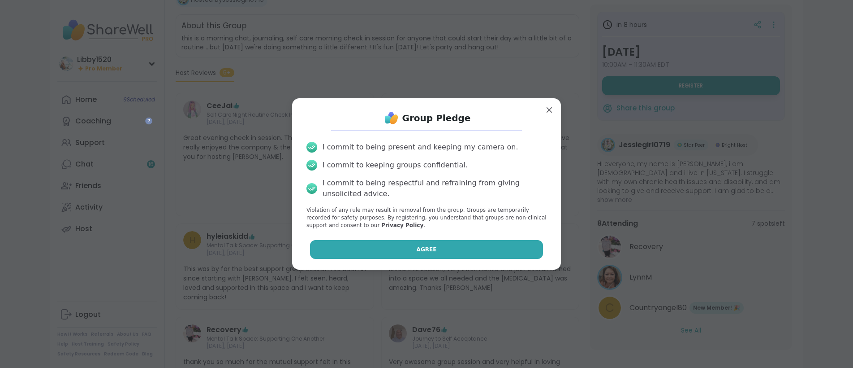
click at [440, 249] on button "Agree" at bounding box center [427, 249] width 234 height 19
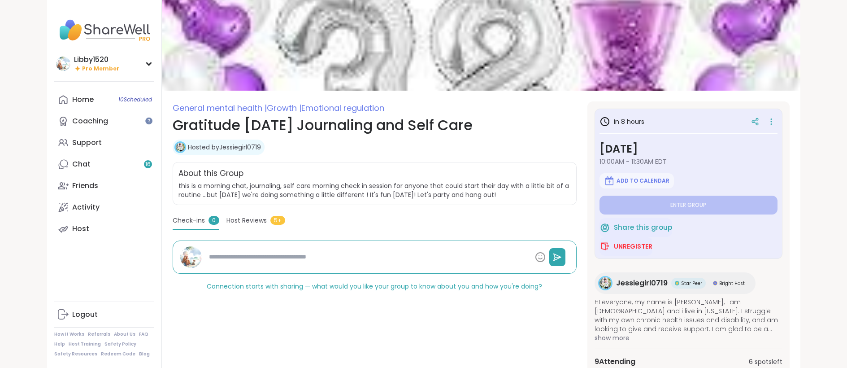
scroll to position [32, 0]
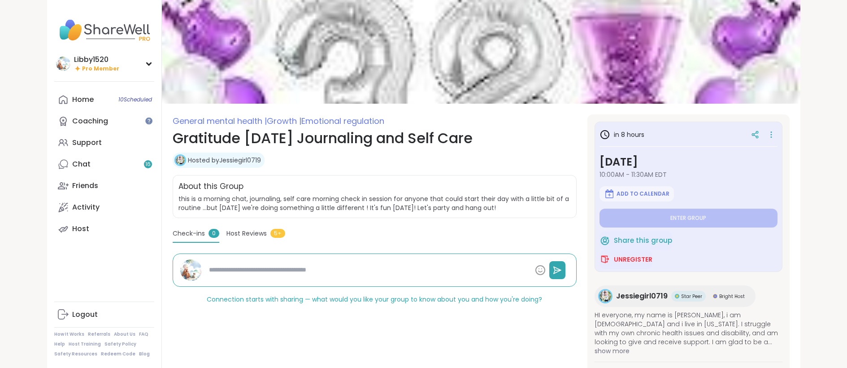
type textarea "*"
click at [121, 165] on link "Chat 16" at bounding box center [104, 164] width 100 height 22
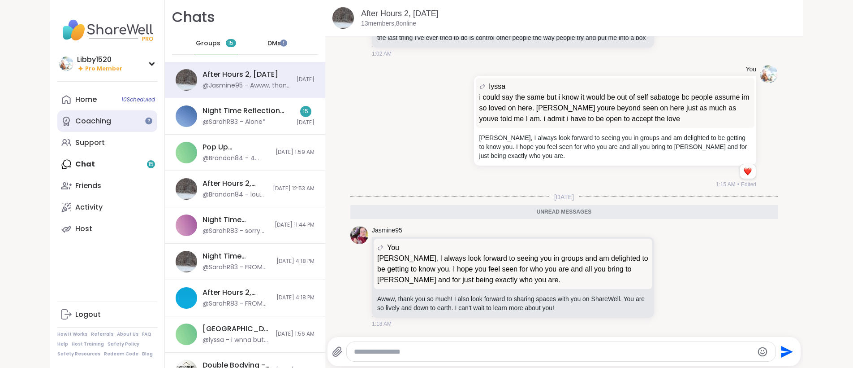
click at [108, 117] on link "Coaching" at bounding box center [107, 121] width 100 height 22
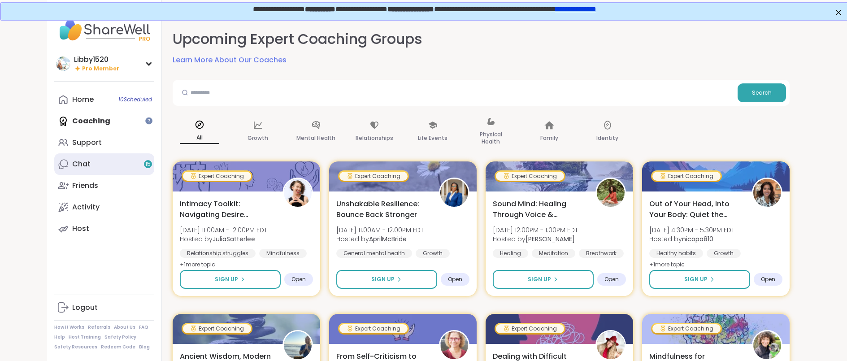
click at [122, 168] on link "Chat 15" at bounding box center [104, 164] width 100 height 22
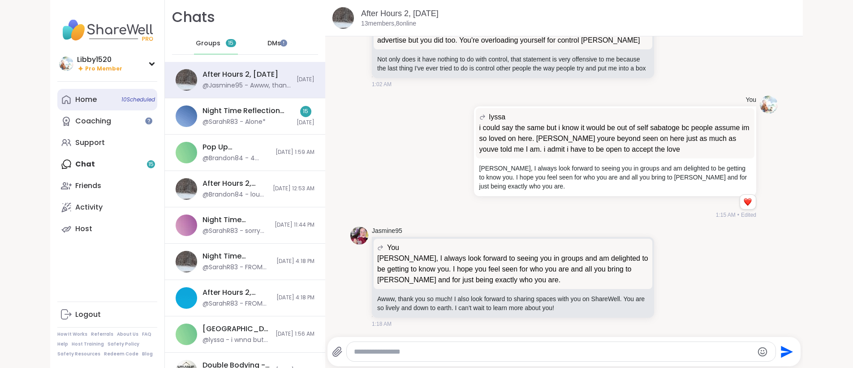
click at [106, 102] on link "Home 10 Scheduled" at bounding box center [107, 100] width 100 height 22
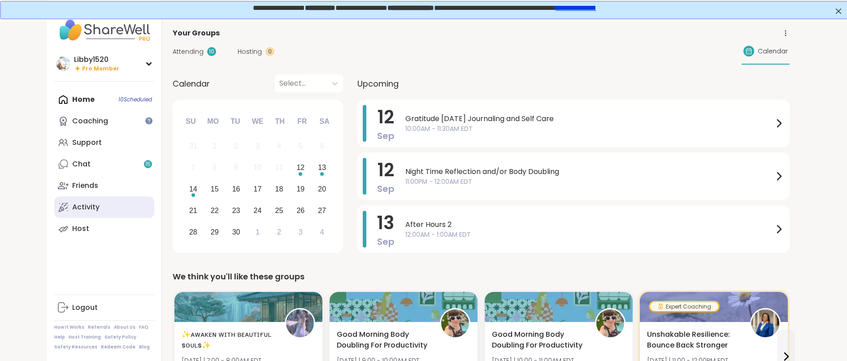
scroll to position [2, 0]
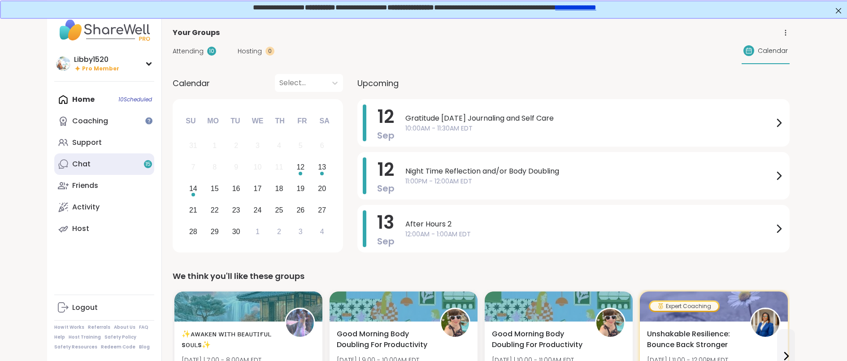
click at [129, 171] on link "Chat 15" at bounding box center [104, 164] width 100 height 22
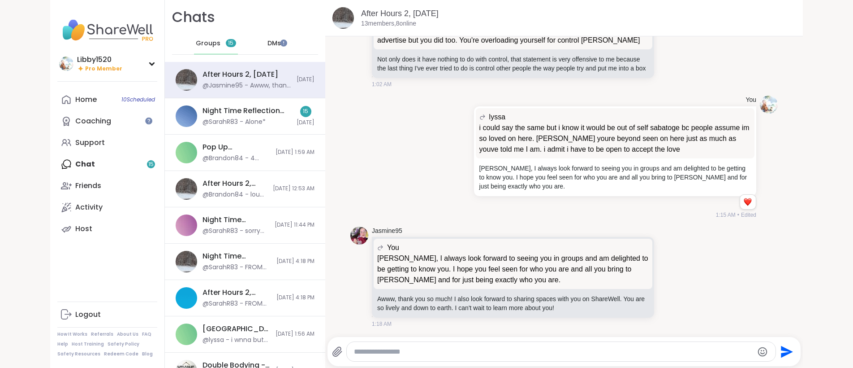
click at [266, 35] on div "DMs" at bounding box center [275, 44] width 44 height 22
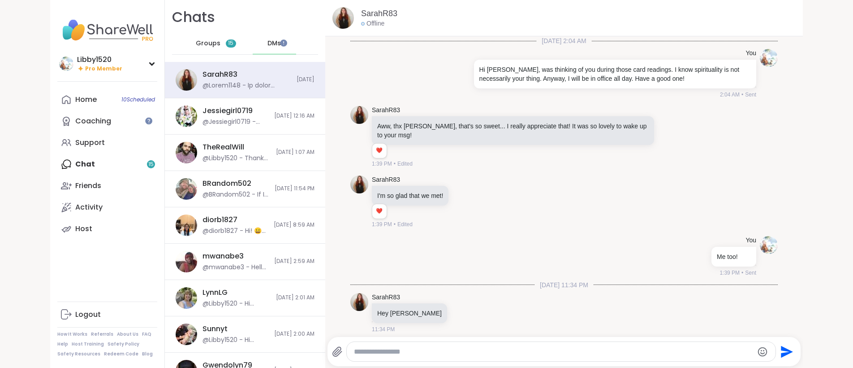
scroll to position [260, 0]
